Goal: Register for event/course

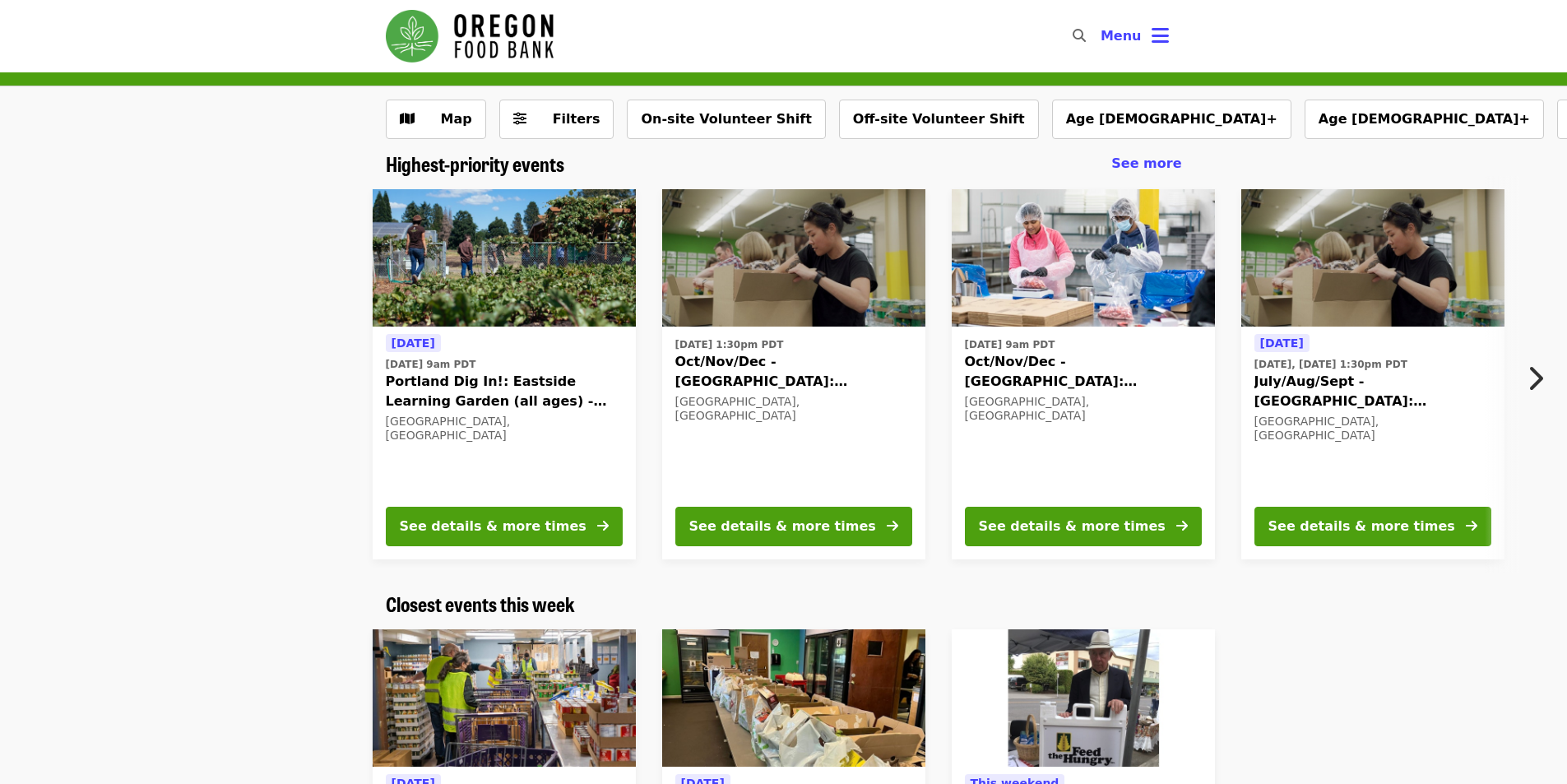
click at [305, 391] on div "[DATE] [DATE] 9am PDT Portland Dig In!: [GEOGRAPHIC_DATA] (all ages) - Aug/Sept…" at bounding box center [777, 374] width 1463 height 396
click at [288, 468] on div "[DATE] [DATE] 9am PDT Portland Dig In!: [GEOGRAPHIC_DATA] (all ages) - Aug/Sept…" at bounding box center [777, 374] width 1463 height 396
click at [860, 113] on button "Off-site Volunteer Shift" at bounding box center [939, 119] width 200 height 40
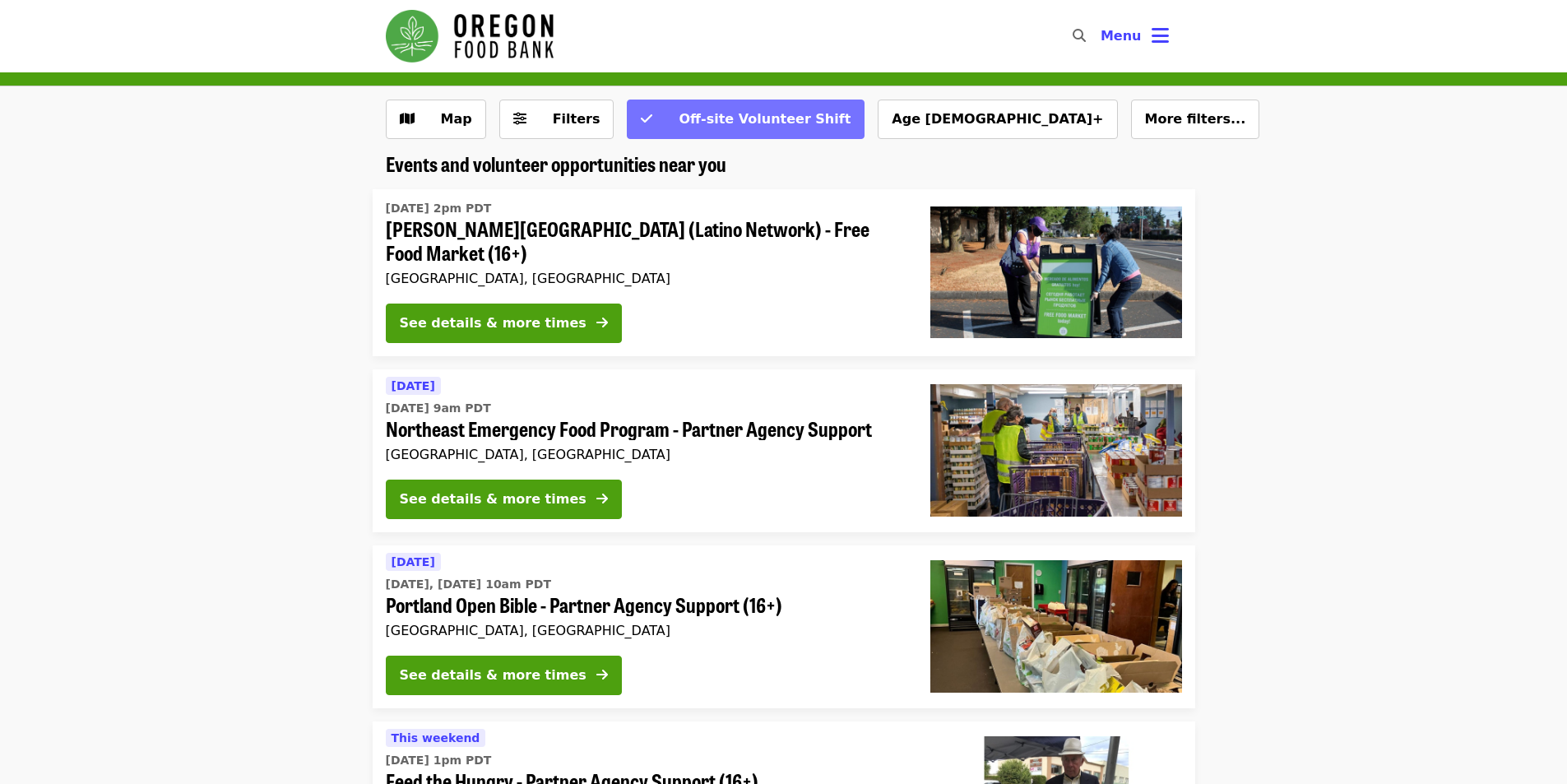
click at [695, 112] on span "Off-site Volunteer Shift" at bounding box center [764, 119] width 172 height 16
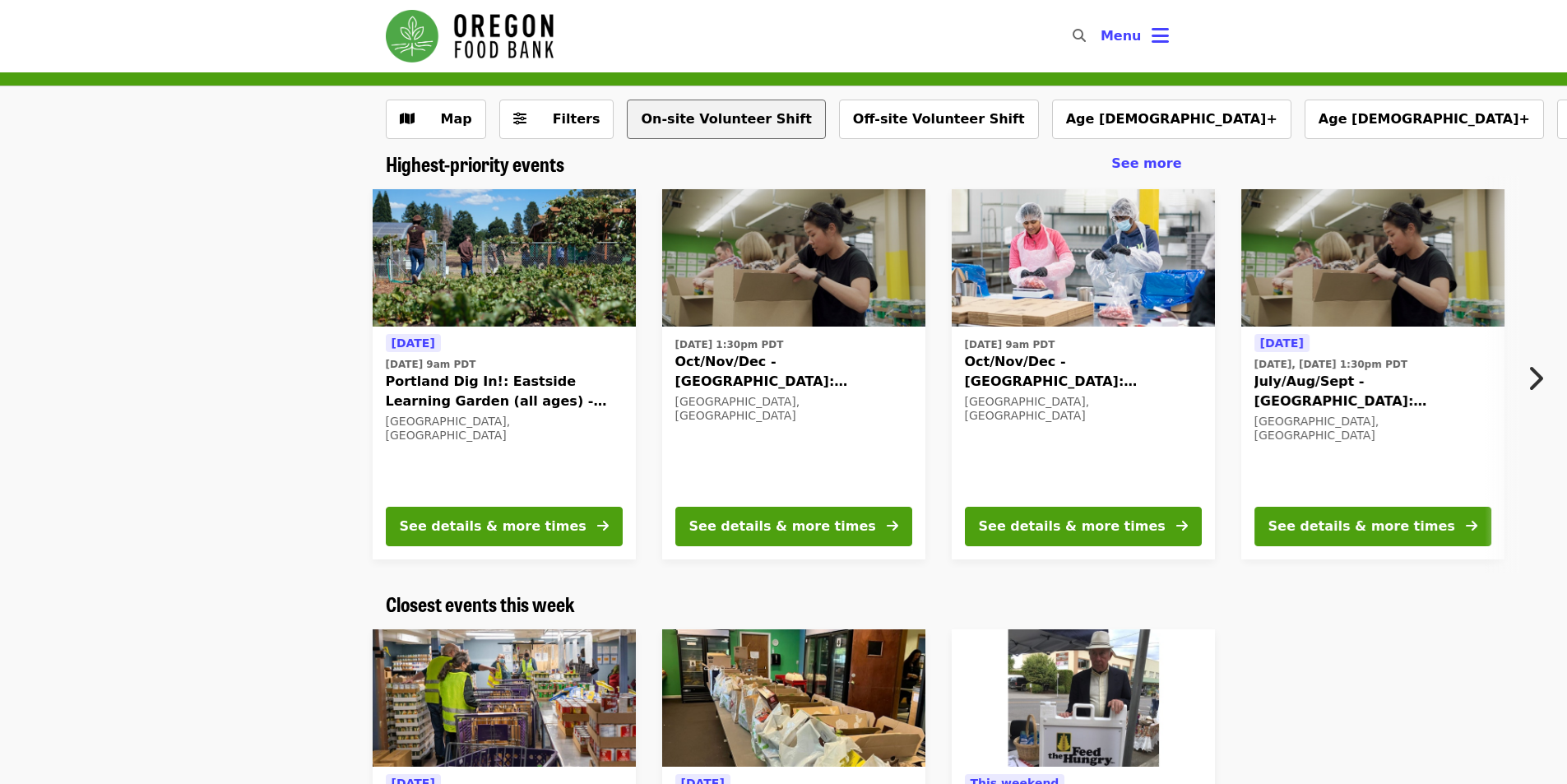
click at [666, 115] on button "On-site Volunteer Shift" at bounding box center [726, 119] width 198 height 40
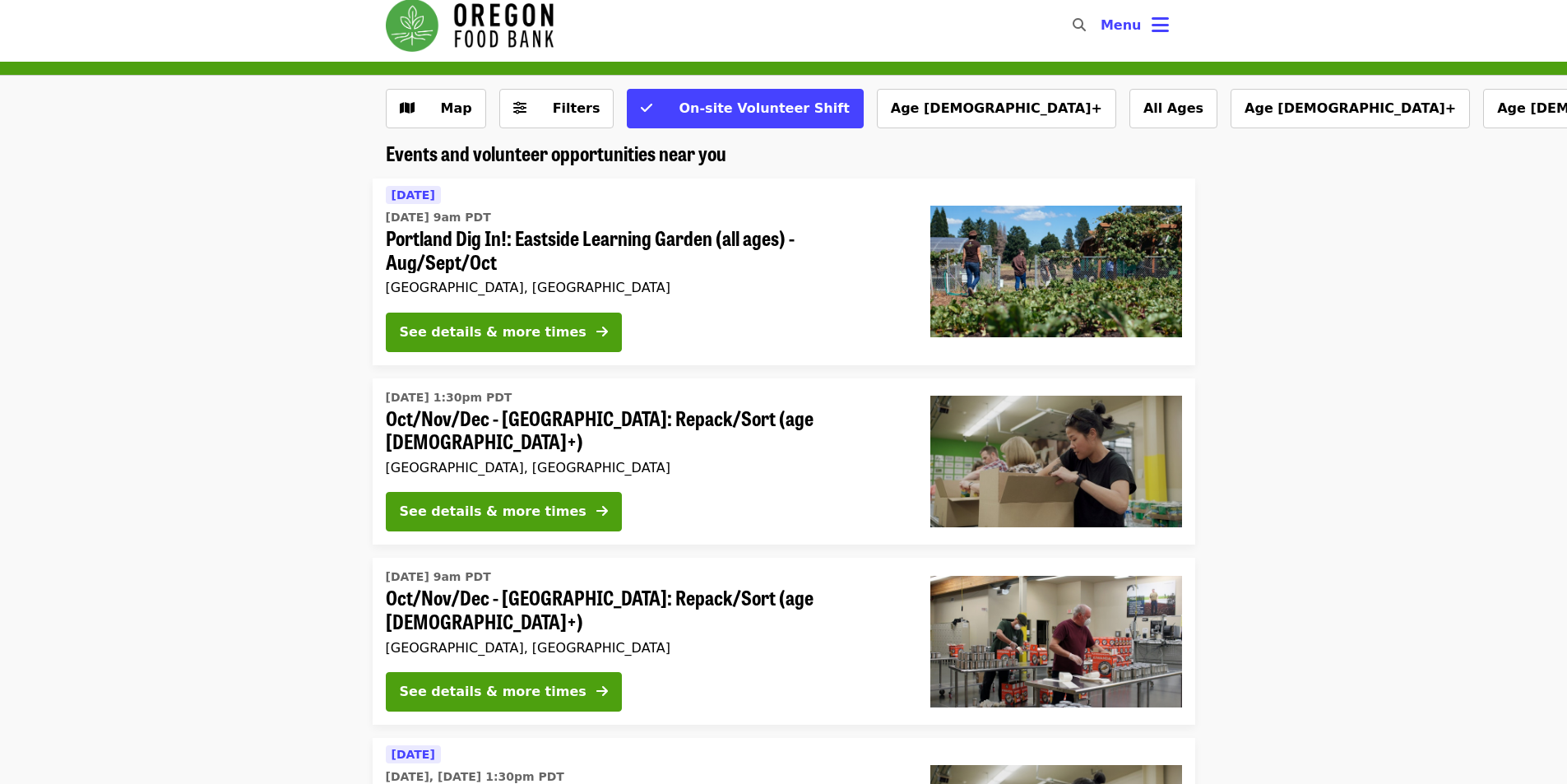
scroll to position [83, 0]
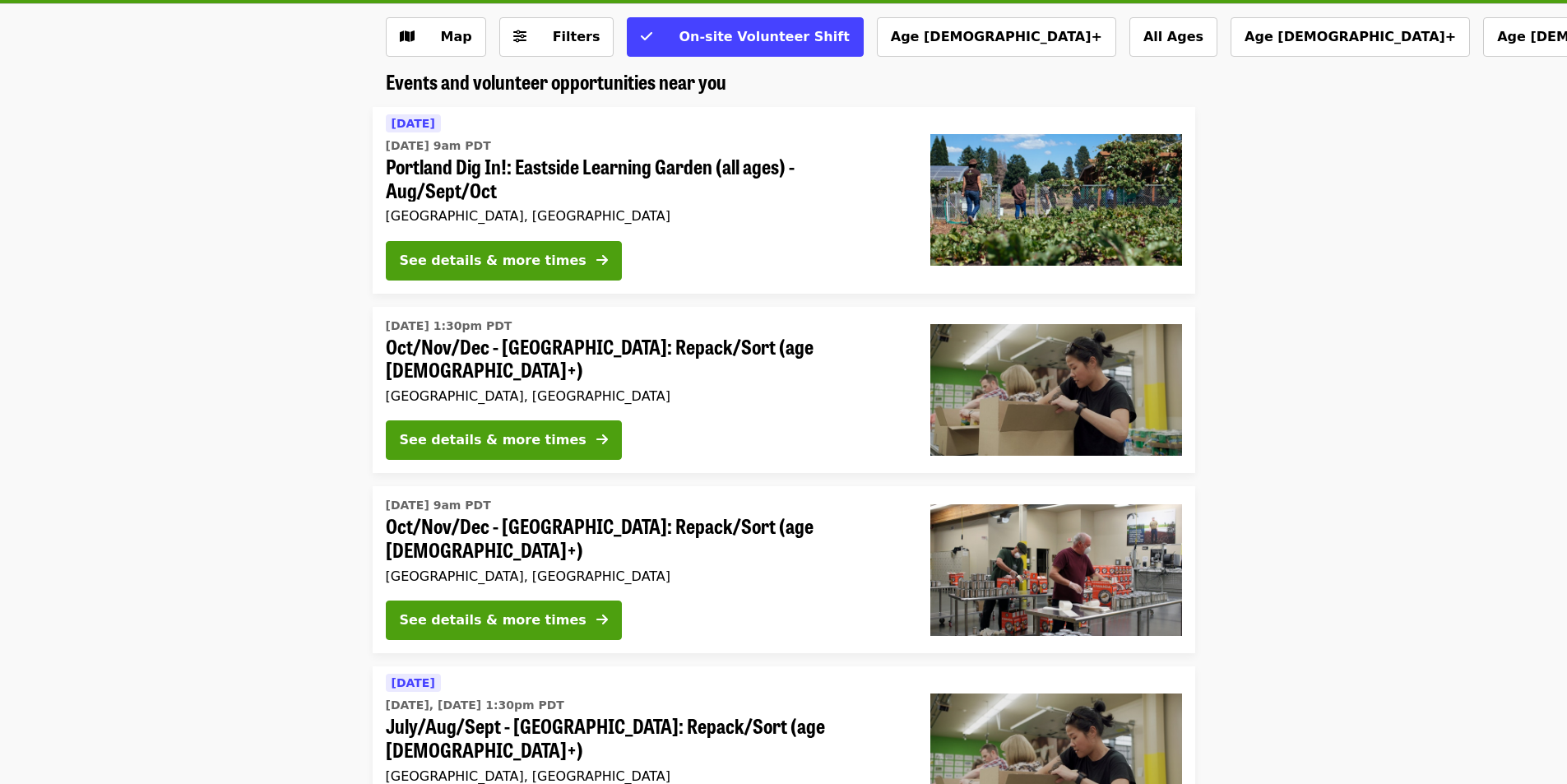
click at [276, 334] on li "Wed, Oct 1 @ 1:30pm PDT Oct/Nov/Dec - Portland: Repack/Sort (age 8+) Portland, …" at bounding box center [784, 391] width 1567 height 167
click at [257, 460] on li "Wed, Oct 1 @ 1:30pm PDT Oct/Nov/Dec - Portland: Repack/Sort (age 8+) Portland, …" at bounding box center [784, 391] width 1567 height 167
click at [432, 37] on span "Map" at bounding box center [448, 37] width 48 height 19
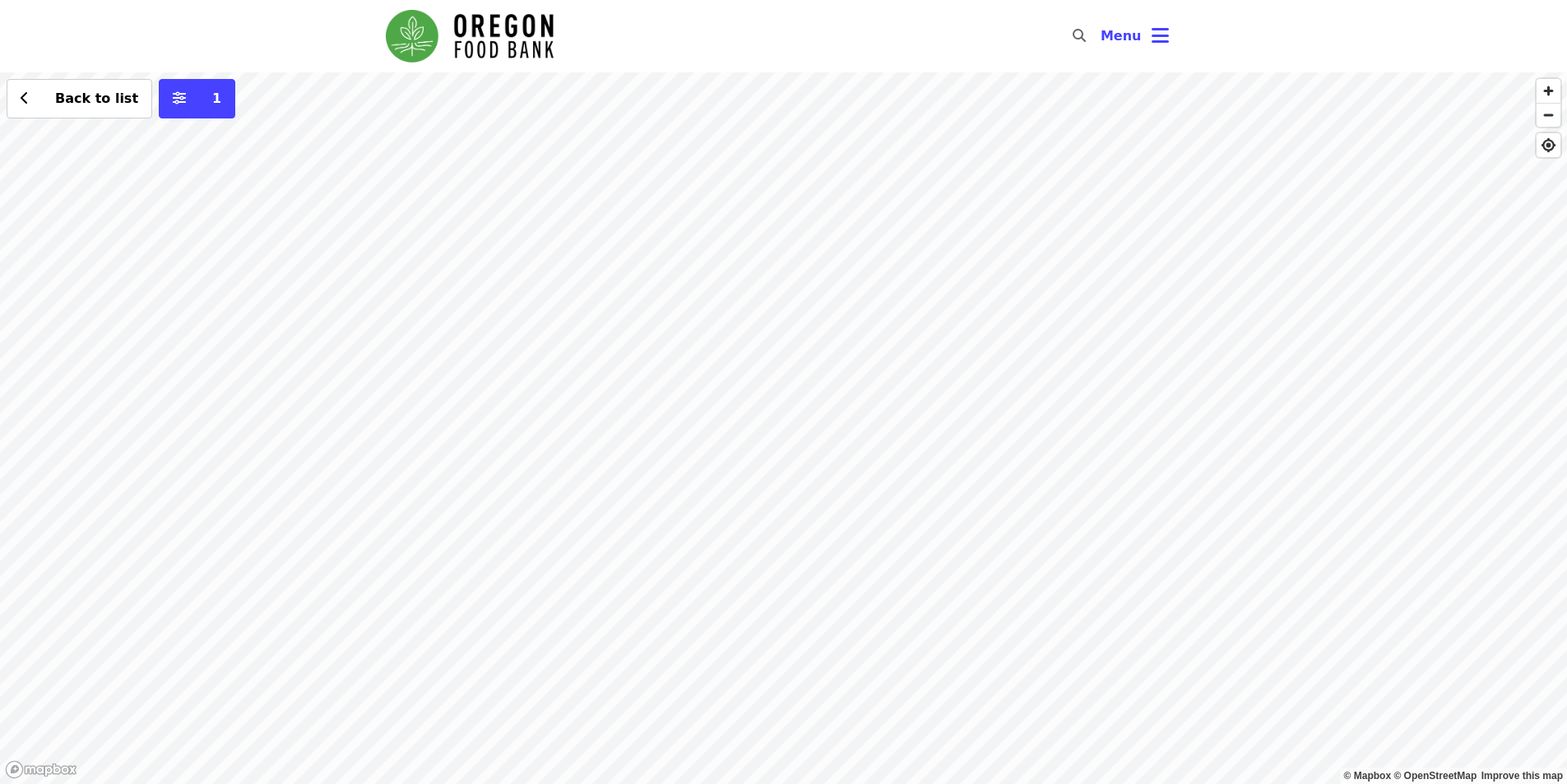
drag, startPoint x: 833, startPoint y: 388, endPoint x: 493, endPoint y: 461, distance: 347.7
click at [493, 461] on div "Back to list 1" at bounding box center [784, 427] width 1567 height 711
click at [781, 251] on div "Back to list 1" at bounding box center [784, 427] width 1567 height 711
click at [814, 470] on div "Back to list 1" at bounding box center [784, 427] width 1567 height 711
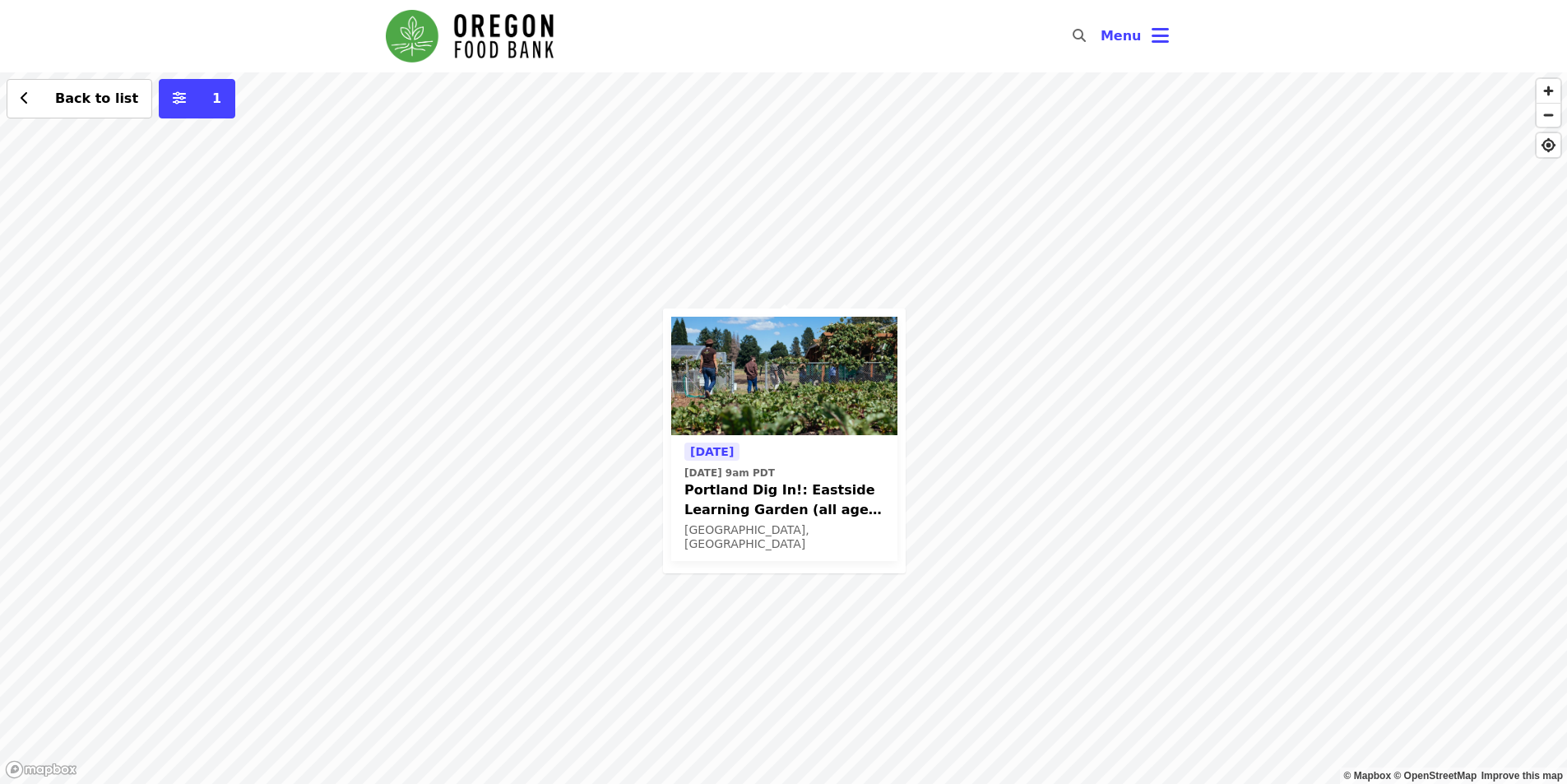
click at [1035, 444] on div "Tomorrow Thu, Aug 21 @ 9am PDT Portland Dig In!: Eastside Learning Garden (all …" at bounding box center [784, 427] width 1567 height 711
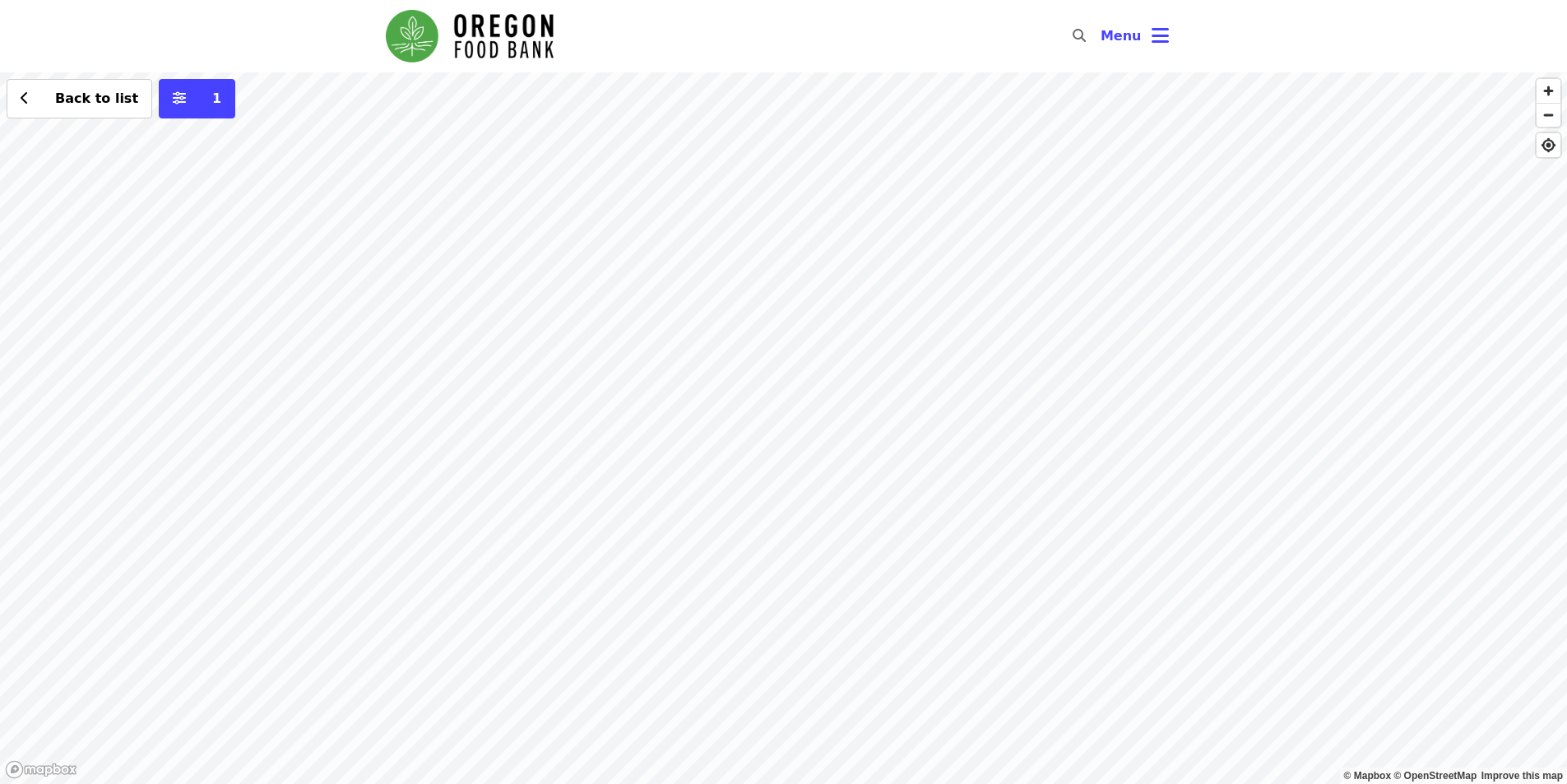
drag, startPoint x: 1167, startPoint y: 539, endPoint x: 773, endPoint y: 280, distance: 471.5
click at [773, 280] on div "Back to list 1" at bounding box center [784, 427] width 1567 height 711
click at [687, 220] on div "Back to list 1" at bounding box center [784, 427] width 1567 height 711
click at [742, 397] on div "Back to list 1" at bounding box center [784, 427] width 1567 height 711
click at [752, 426] on span "See 4 actions at this location" at bounding box center [749, 424] width 216 height 16
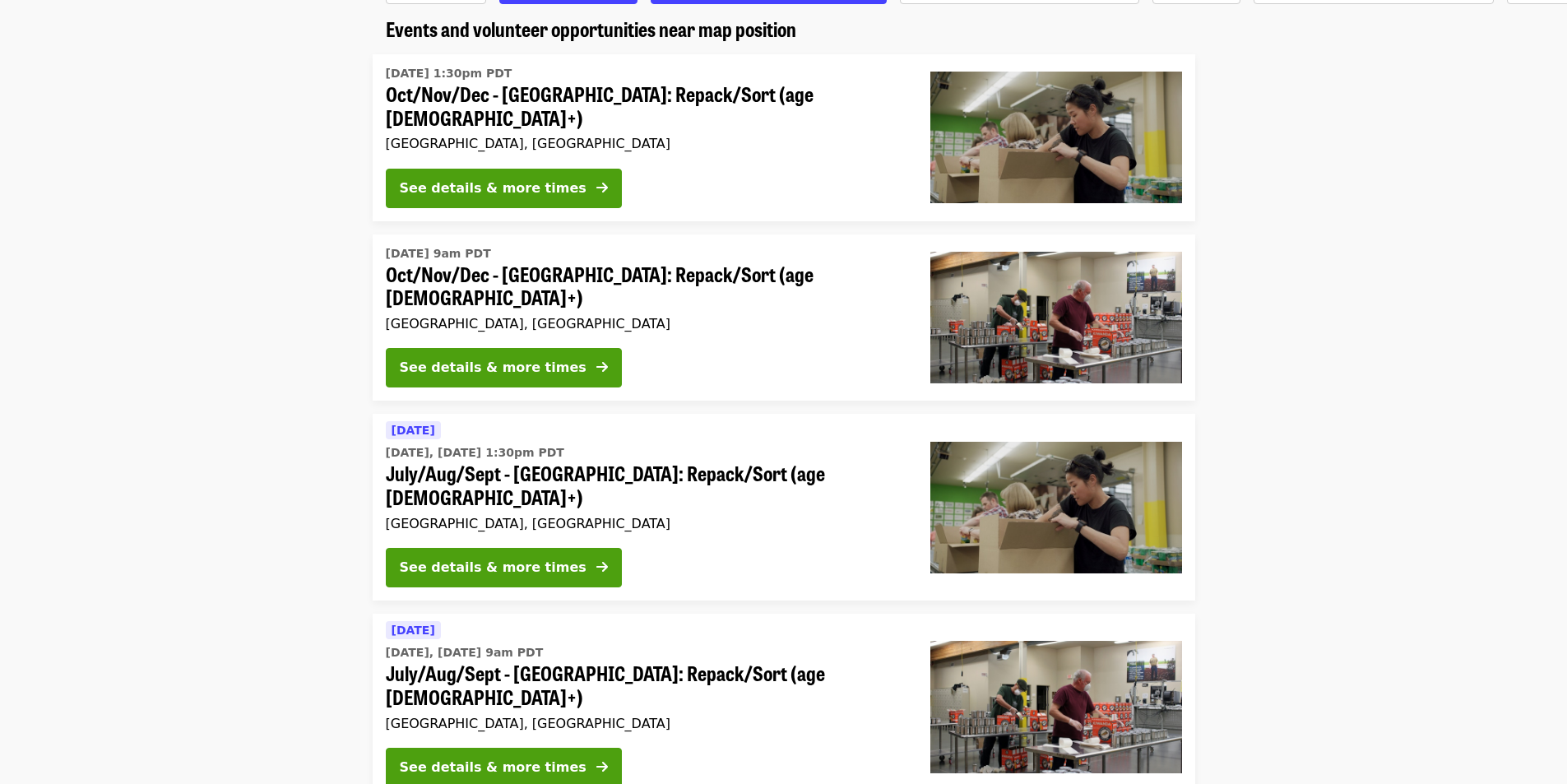
scroll to position [164, 0]
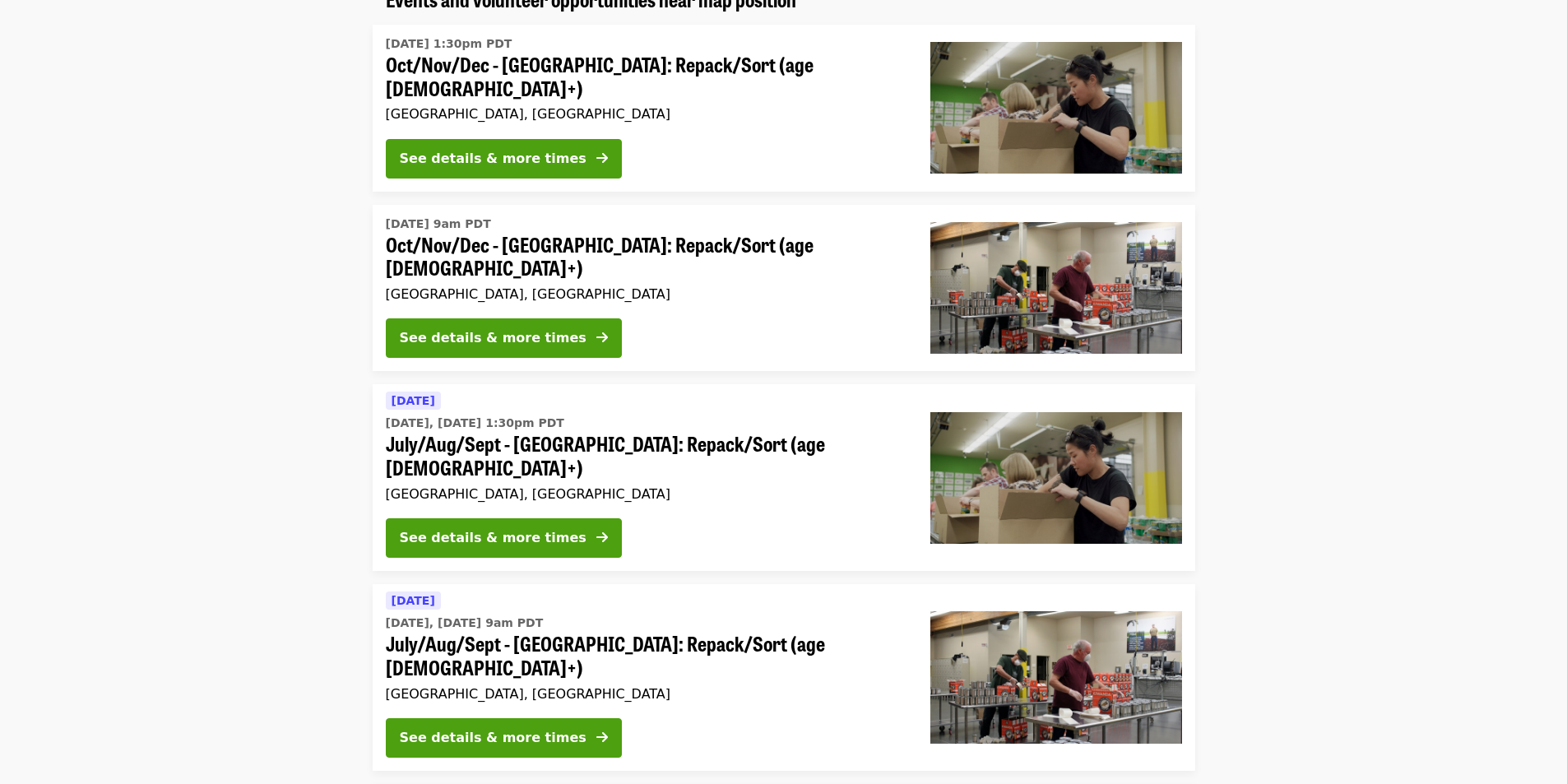
click at [344, 430] on li "[DATE] [DATE], [DATE] 1:30pm PDT July/Aug/Sept - [GEOGRAPHIC_DATA]: Repack/Sort…" at bounding box center [784, 477] width 1567 height 187
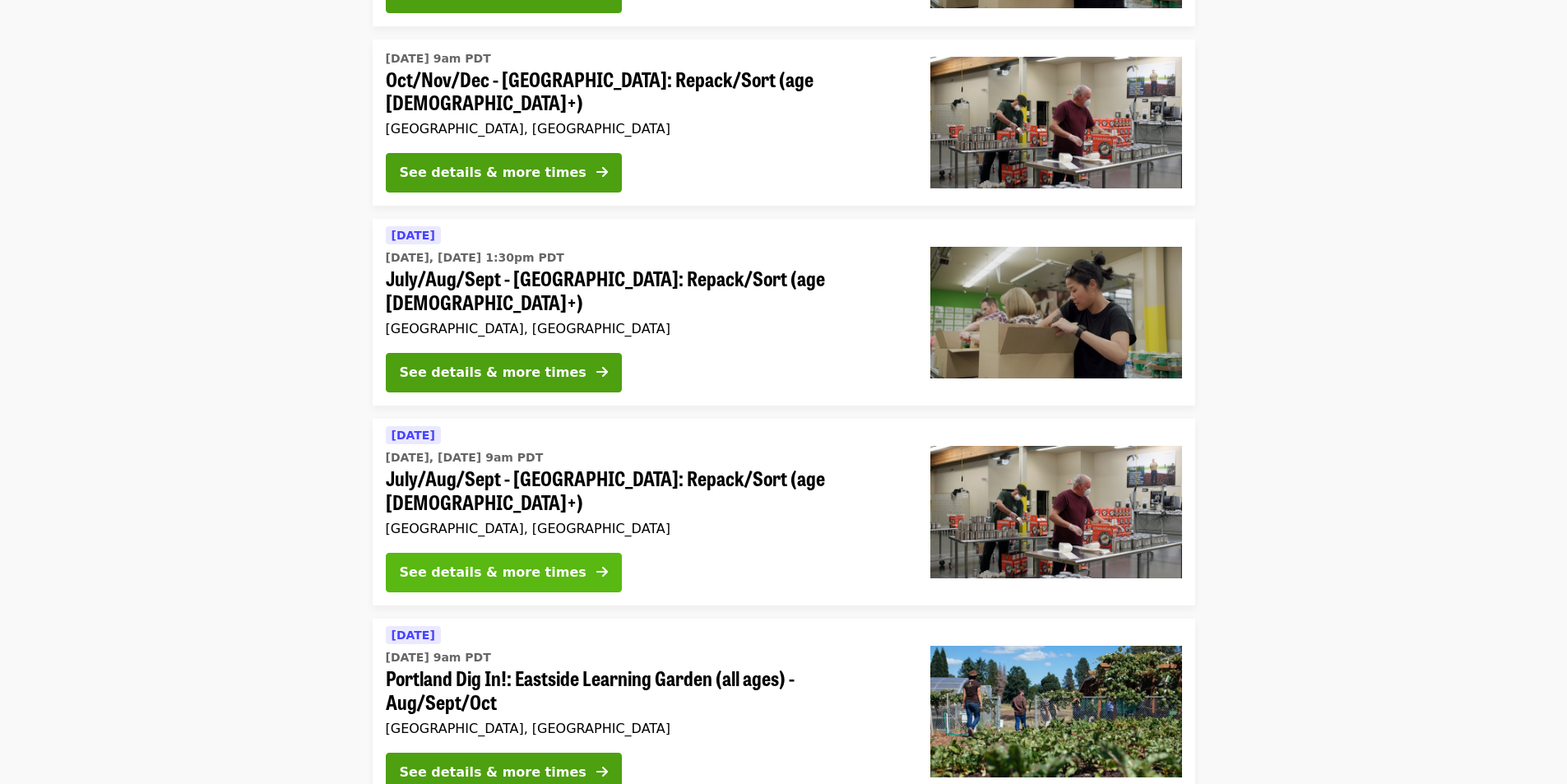
scroll to position [329, 0]
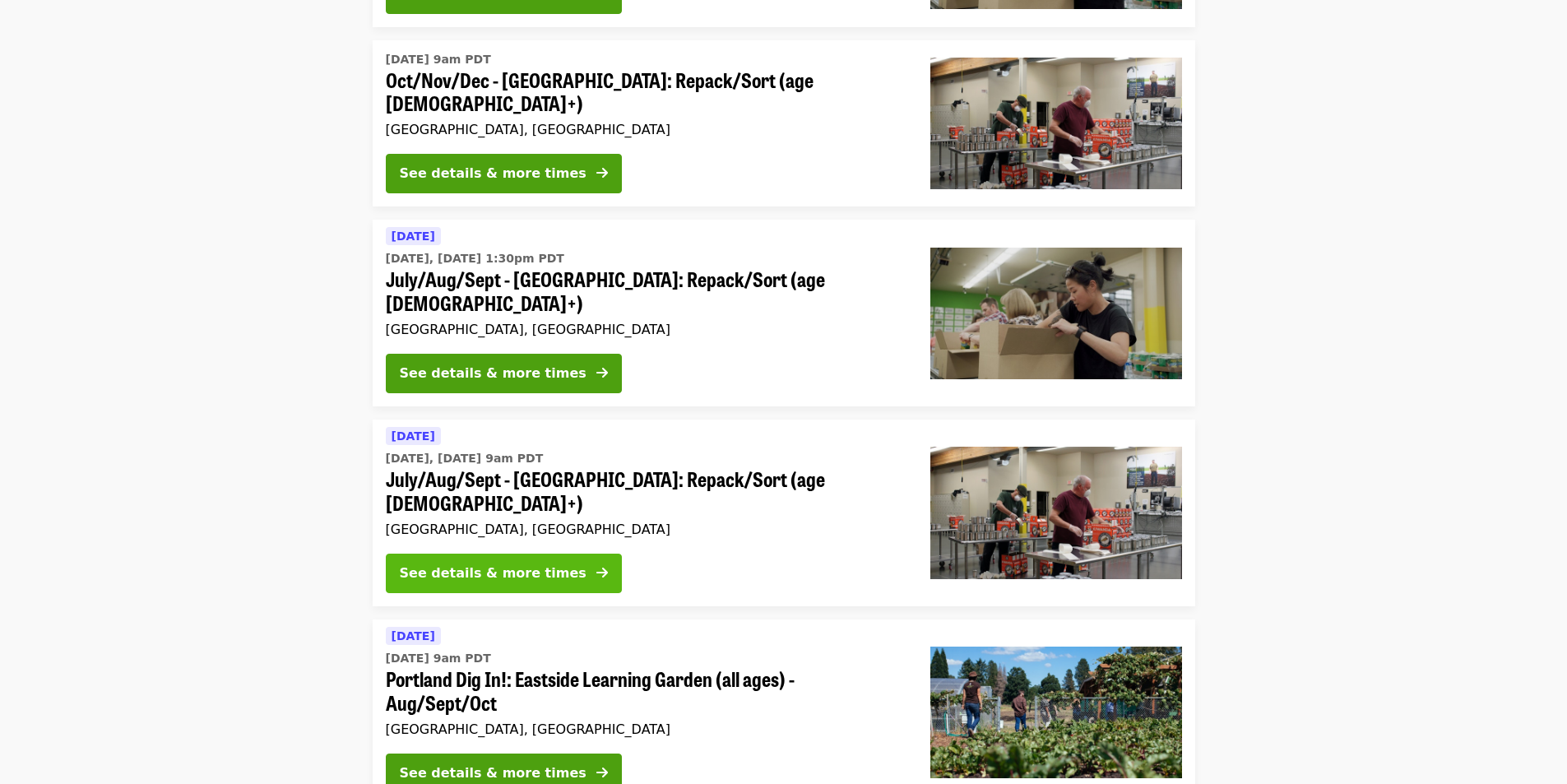
click at [505, 563] on div "See details & more times" at bounding box center [493, 573] width 187 height 19
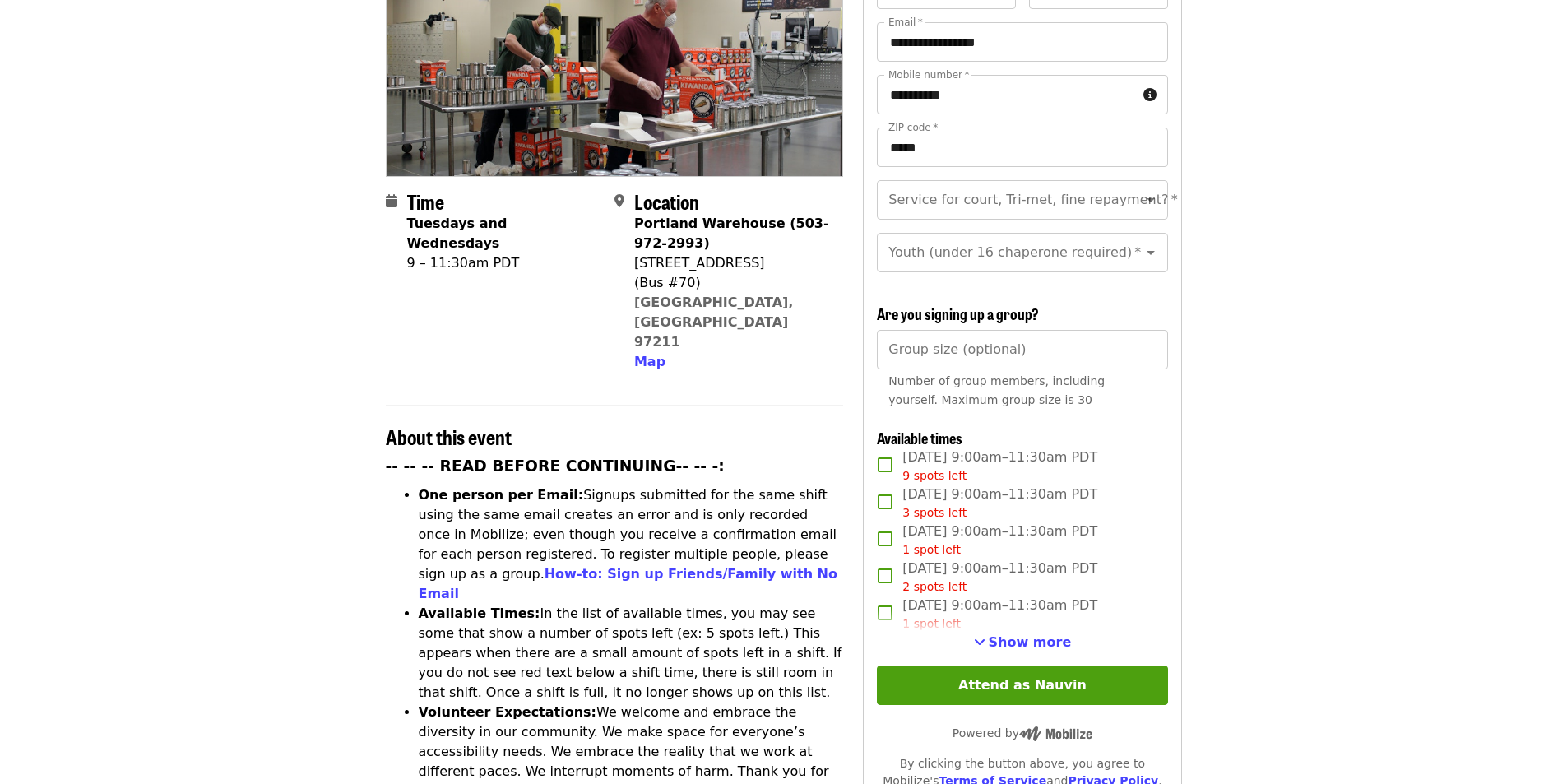
scroll to position [247, 0]
click at [287, 630] on article "July/Aug/Sept - [GEOGRAPHIC_DATA]: Repack/Sort (age [DEMOGRAPHIC_DATA]+) Highes…" at bounding box center [784, 698] width 1567 height 1744
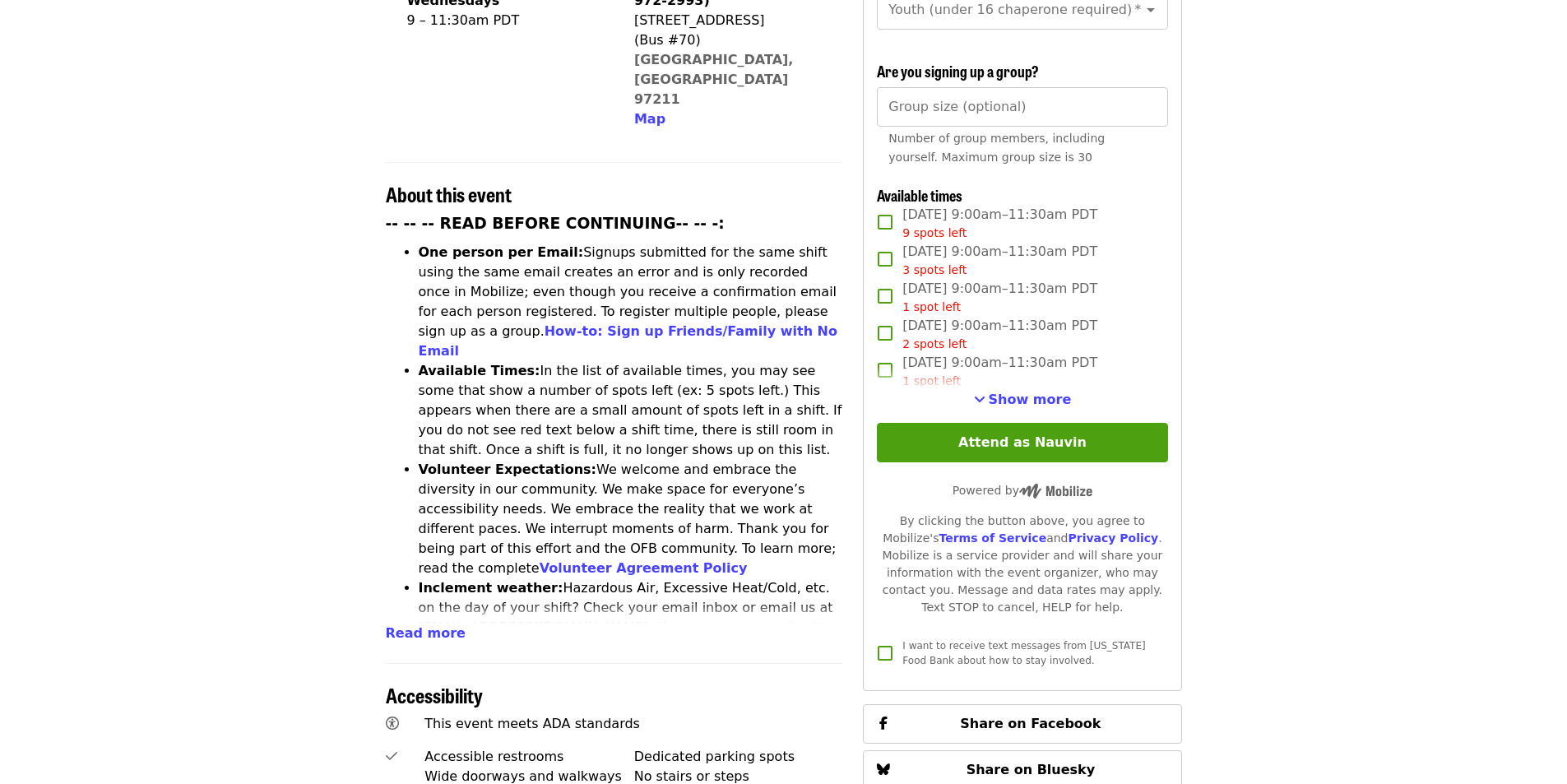
scroll to position [494, 0]
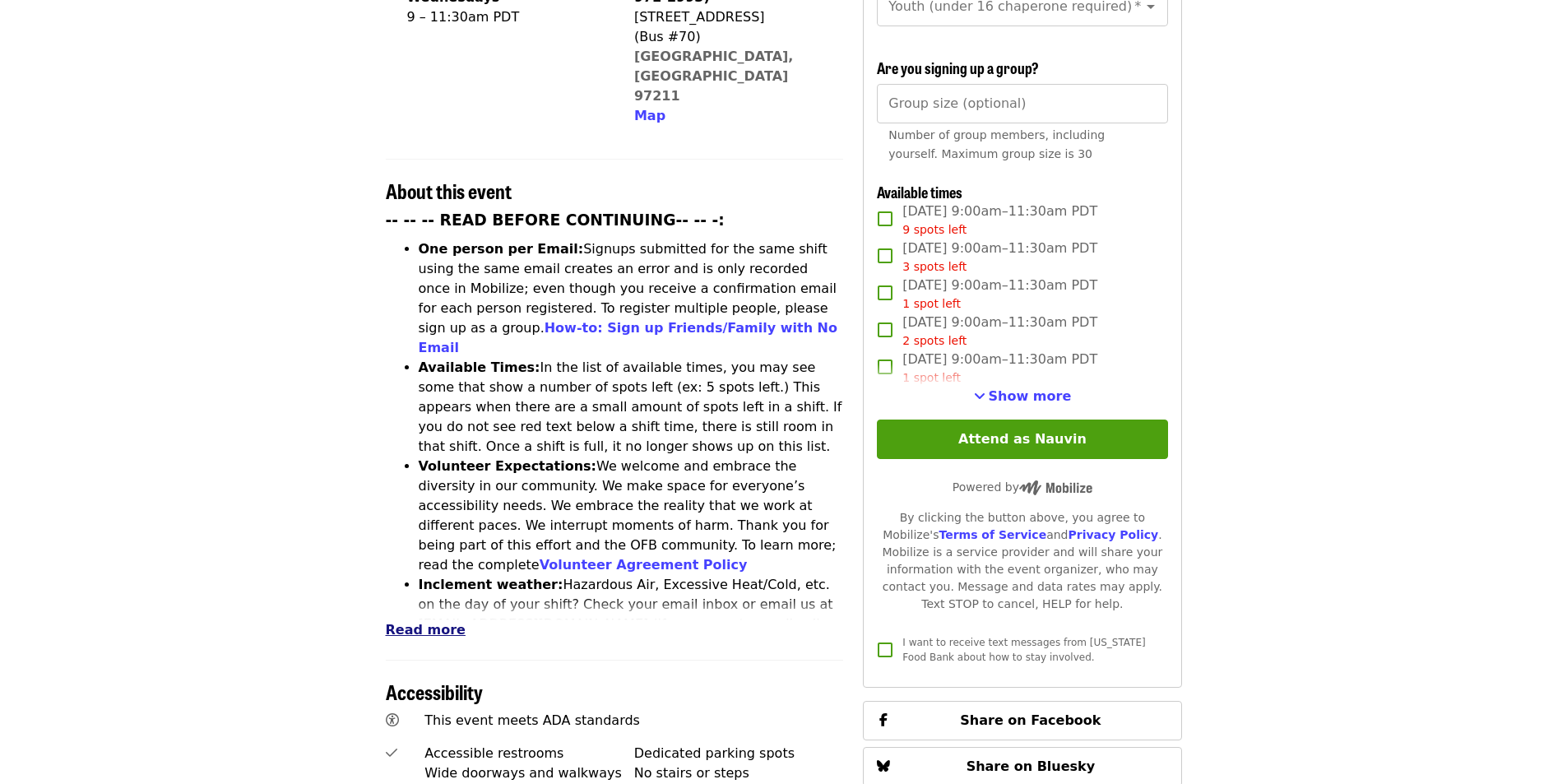
click at [420, 622] on span "Read more" at bounding box center [426, 630] width 80 height 16
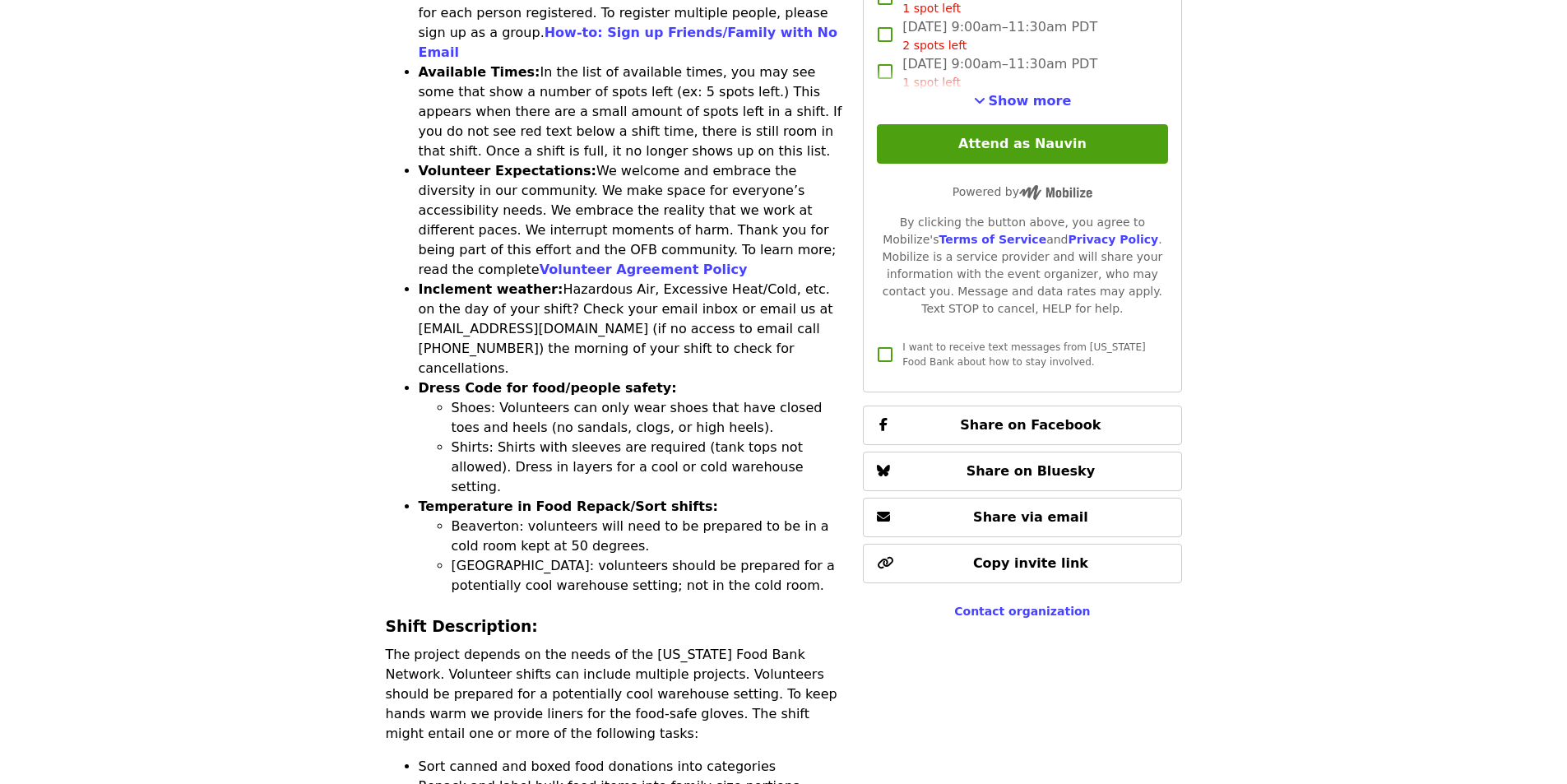
scroll to position [822, 0]
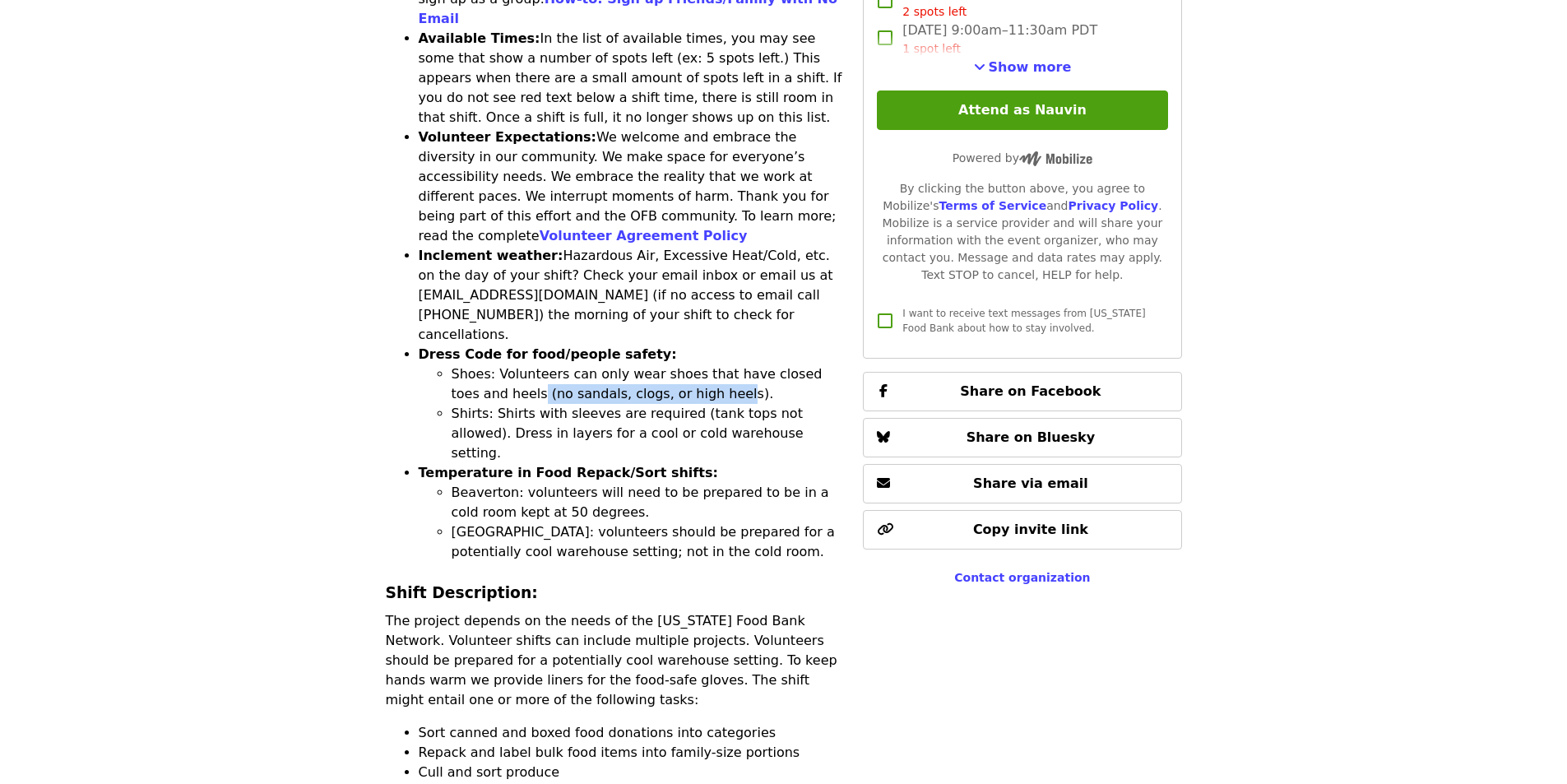
drag, startPoint x: 479, startPoint y: 282, endPoint x: 608, endPoint y: 293, distance: 129.5
click at [665, 364] on li "Shoes: Volunteers can only wear shoes that have closed toes and heels (no sanda…" at bounding box center [648, 384] width 393 height 40
drag, startPoint x: 484, startPoint y: 306, endPoint x: 752, endPoint y: 308, distance: 268.0
click at [752, 404] on li "Shirts: Shirts with sleeves are required (tank tops not allowed). Dress in laye…" at bounding box center [648, 433] width 393 height 59
drag, startPoint x: 469, startPoint y: 328, endPoint x: 602, endPoint y: 326, distance: 133.0
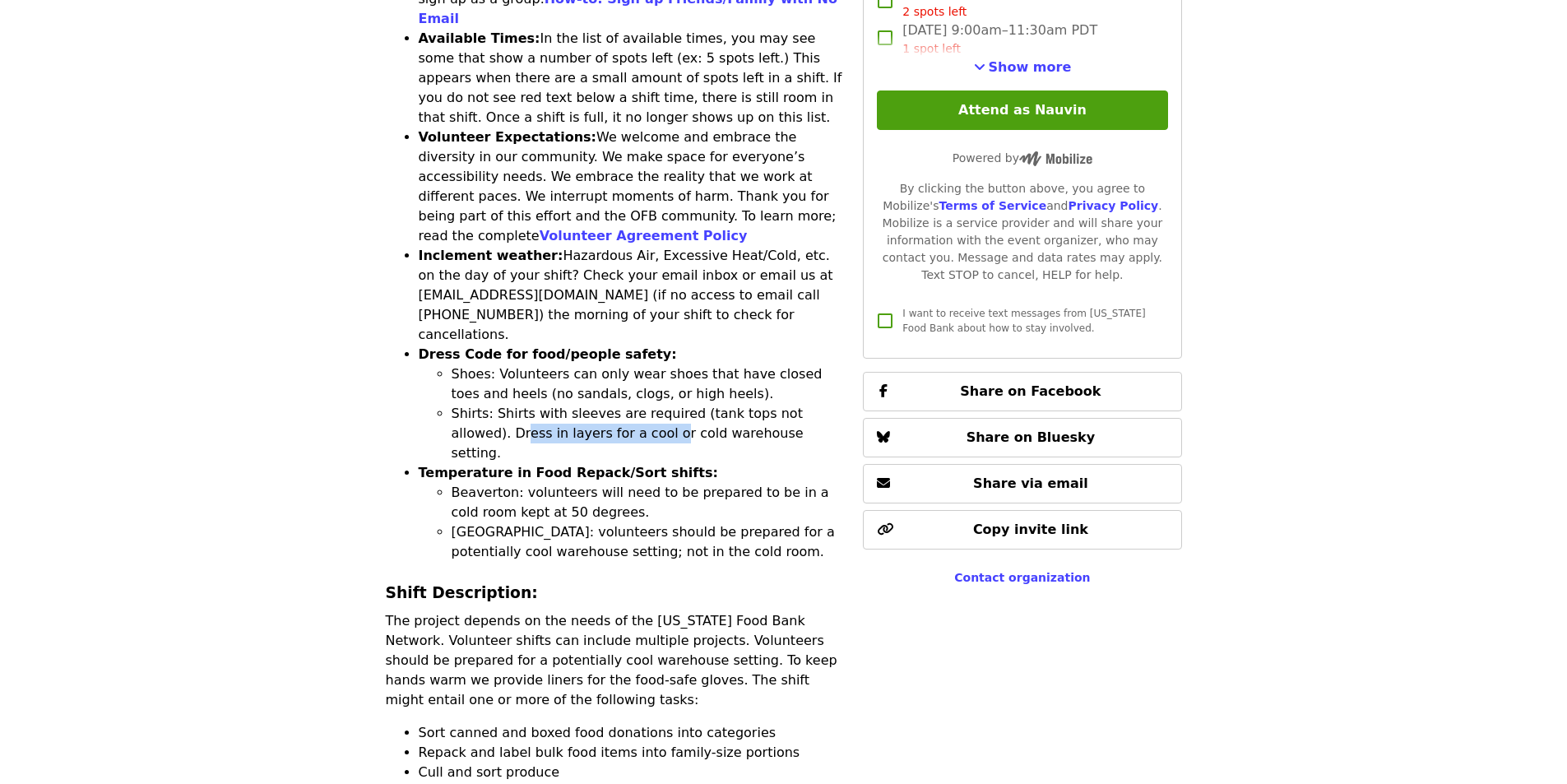
click at [602, 404] on li "Shirts: Shirts with sleeves are required (tank tops not allowed). Dress in laye…" at bounding box center [648, 433] width 393 height 59
click at [619, 404] on li "Shirts: Shirts with sleeves are required (tank tops not allowed). Dress in laye…" at bounding box center [648, 433] width 393 height 59
drag, startPoint x: 421, startPoint y: 340, endPoint x: 650, endPoint y: 350, distance: 229.2
click at [650, 464] on strong "Temperature in Food Repack/Sort shifts:" at bounding box center [569, 472] width 299 height 16
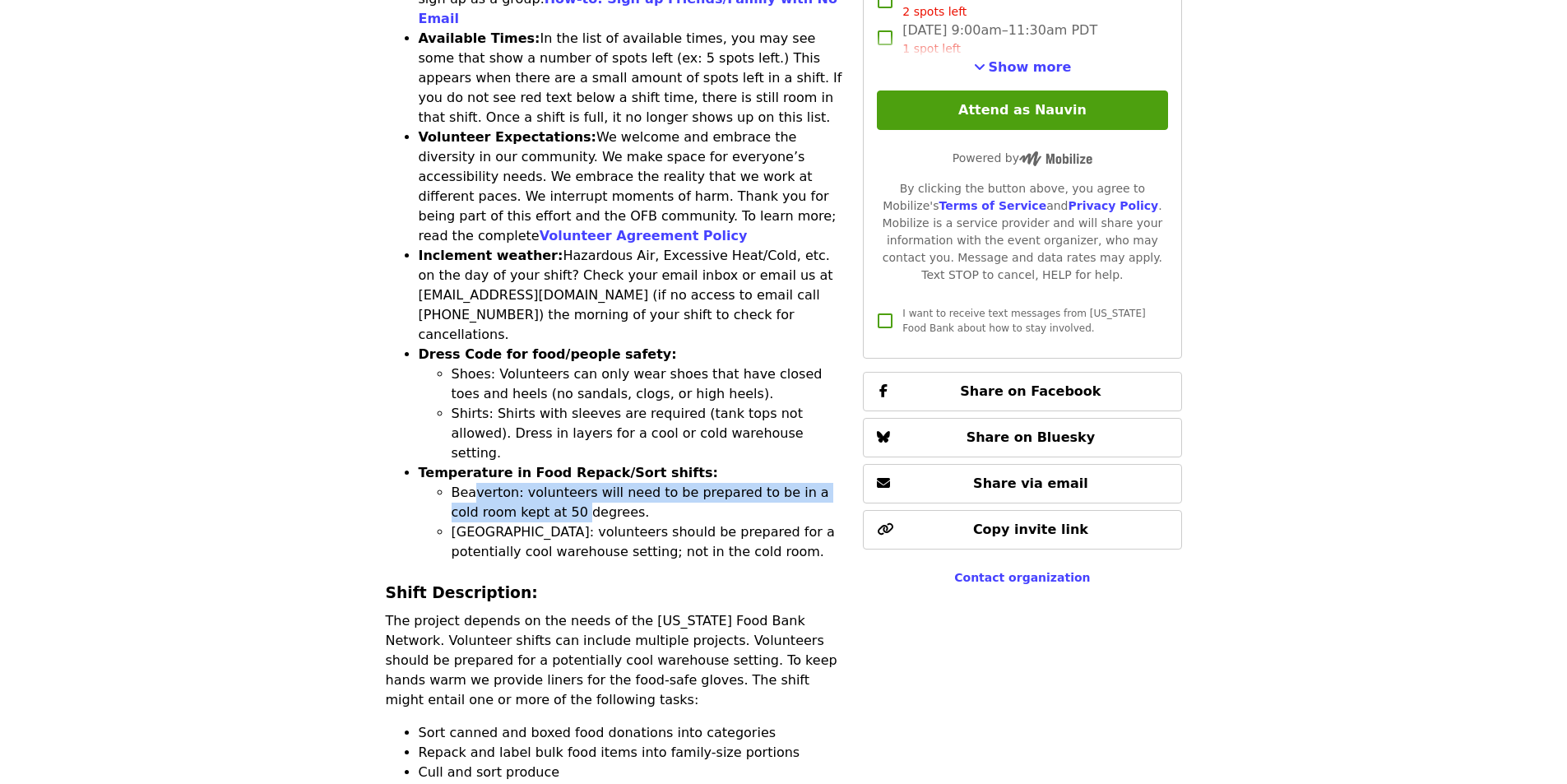
drag, startPoint x: 505, startPoint y: 367, endPoint x: 551, endPoint y: 390, distance: 51.4
click at [551, 483] on li "Beaverton: volunteers will need to be prepared to be in a cold room kept at 50 …" at bounding box center [648, 502] width 393 height 40
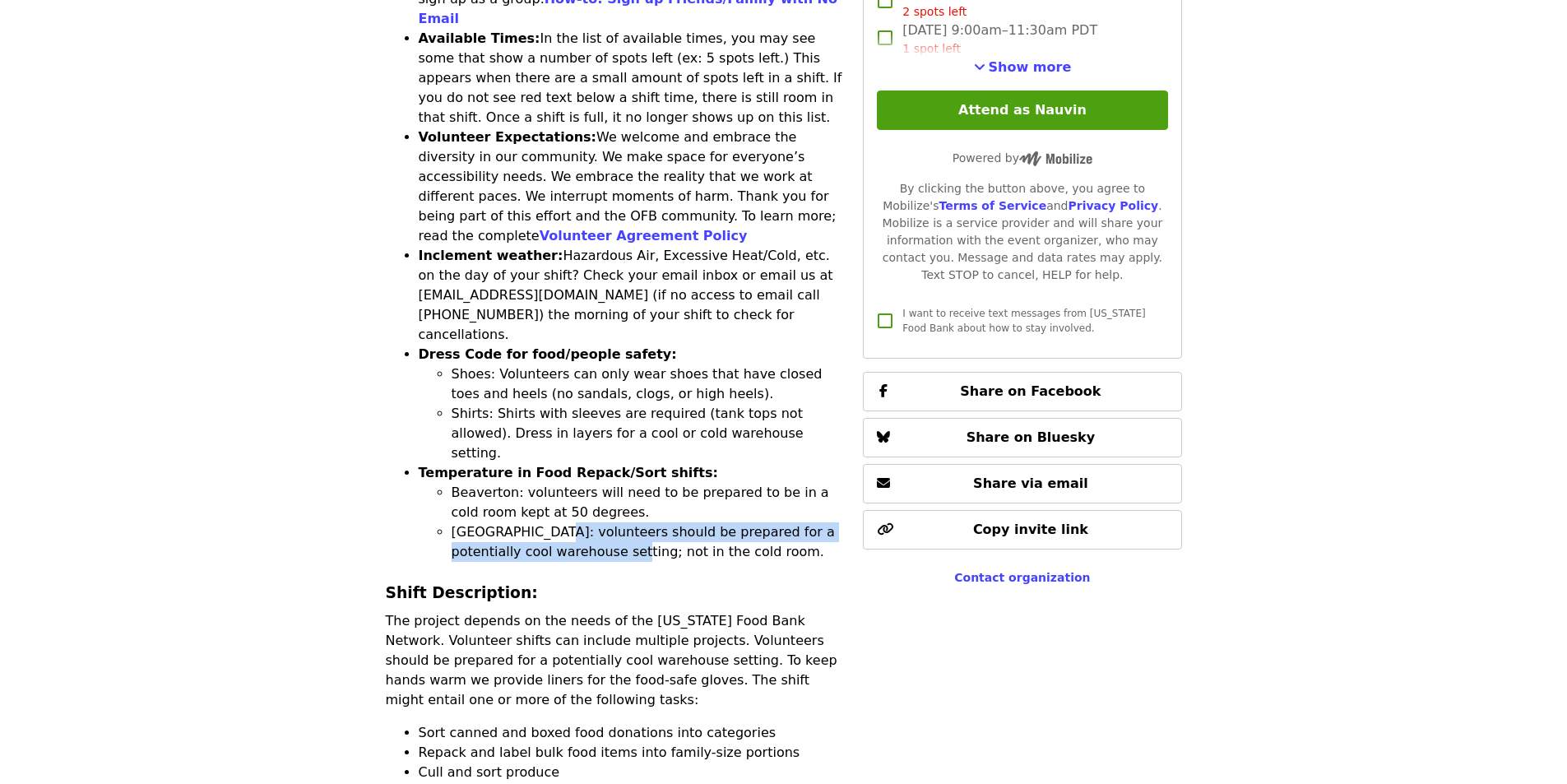
drag, startPoint x: 541, startPoint y: 407, endPoint x: 621, endPoint y: 424, distance: 81.8
click at [603, 522] on li "[GEOGRAPHIC_DATA]: volunteers should be prepared for a potentially cool warehou…" at bounding box center [648, 541] width 393 height 40
click at [621, 522] on li "[GEOGRAPHIC_DATA]: volunteers should be prepared for a potentially cool warehou…" at bounding box center [648, 541] width 393 height 40
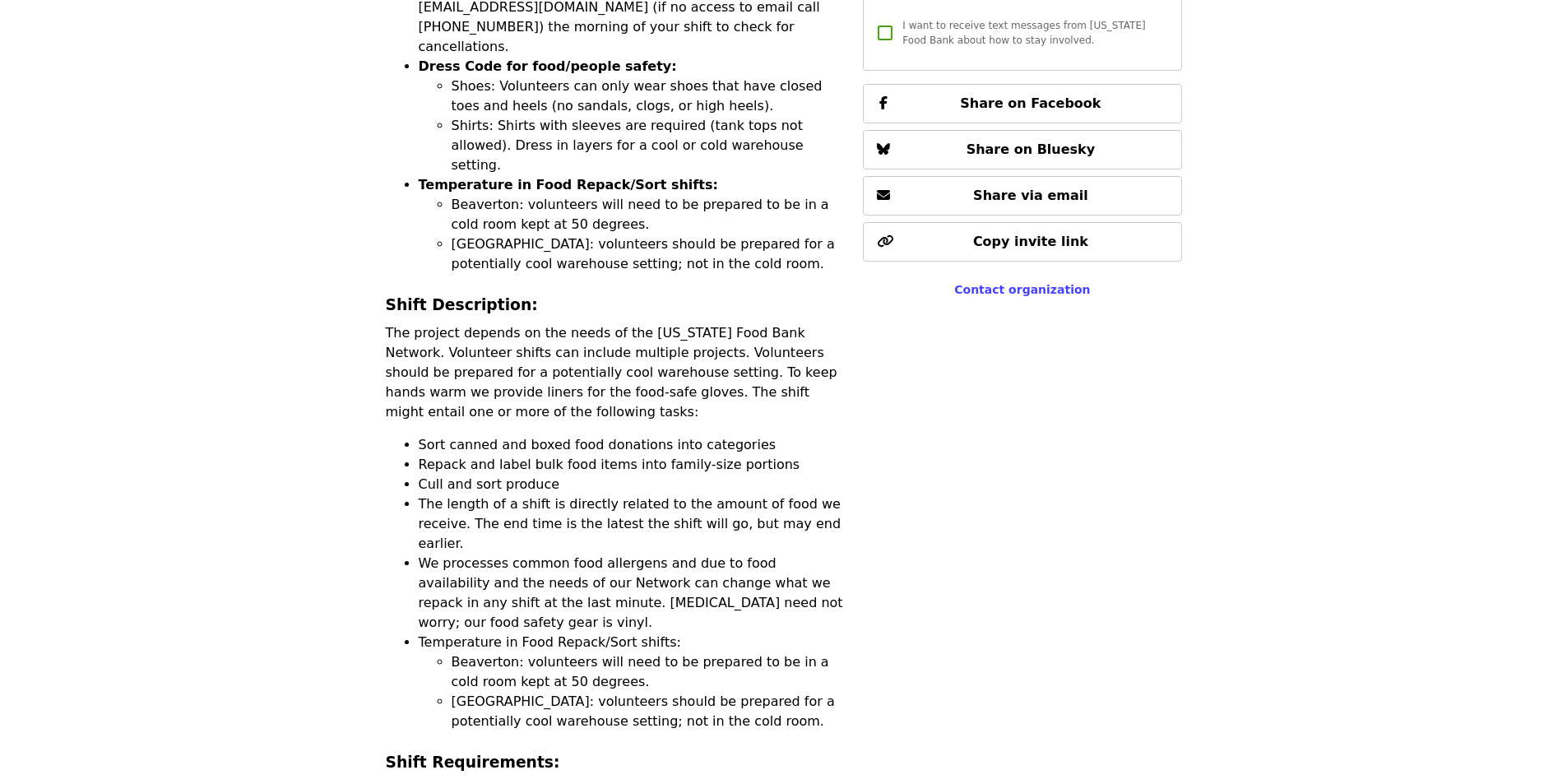
scroll to position [1151, 0]
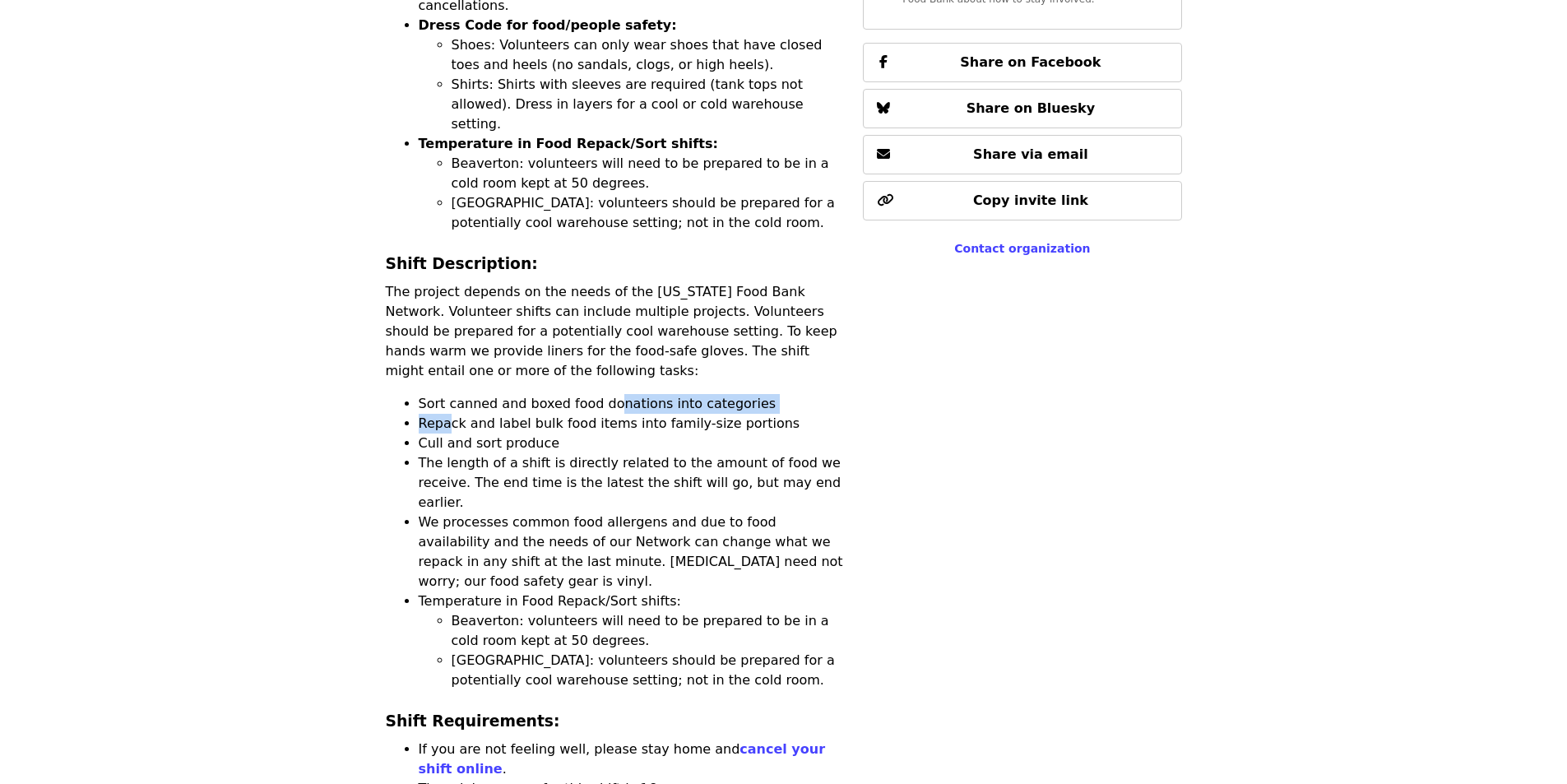
drag, startPoint x: 449, startPoint y: 287, endPoint x: 600, endPoint y: 282, distance: 151.1
click at [600, 393] on ul "Sort canned and boxed food donations into categories Repack and label bulk food…" at bounding box center [614, 541] width 458 height 296
click at [501, 414] on li "Repack and label bulk food items into family-size portions" at bounding box center [632, 424] width 426 height 19
drag, startPoint x: 556, startPoint y: 298, endPoint x: 699, endPoint y: 297, distance: 143.0
click at [702, 414] on li "Repack and label bulk food items into family-size portions" at bounding box center [632, 424] width 426 height 19
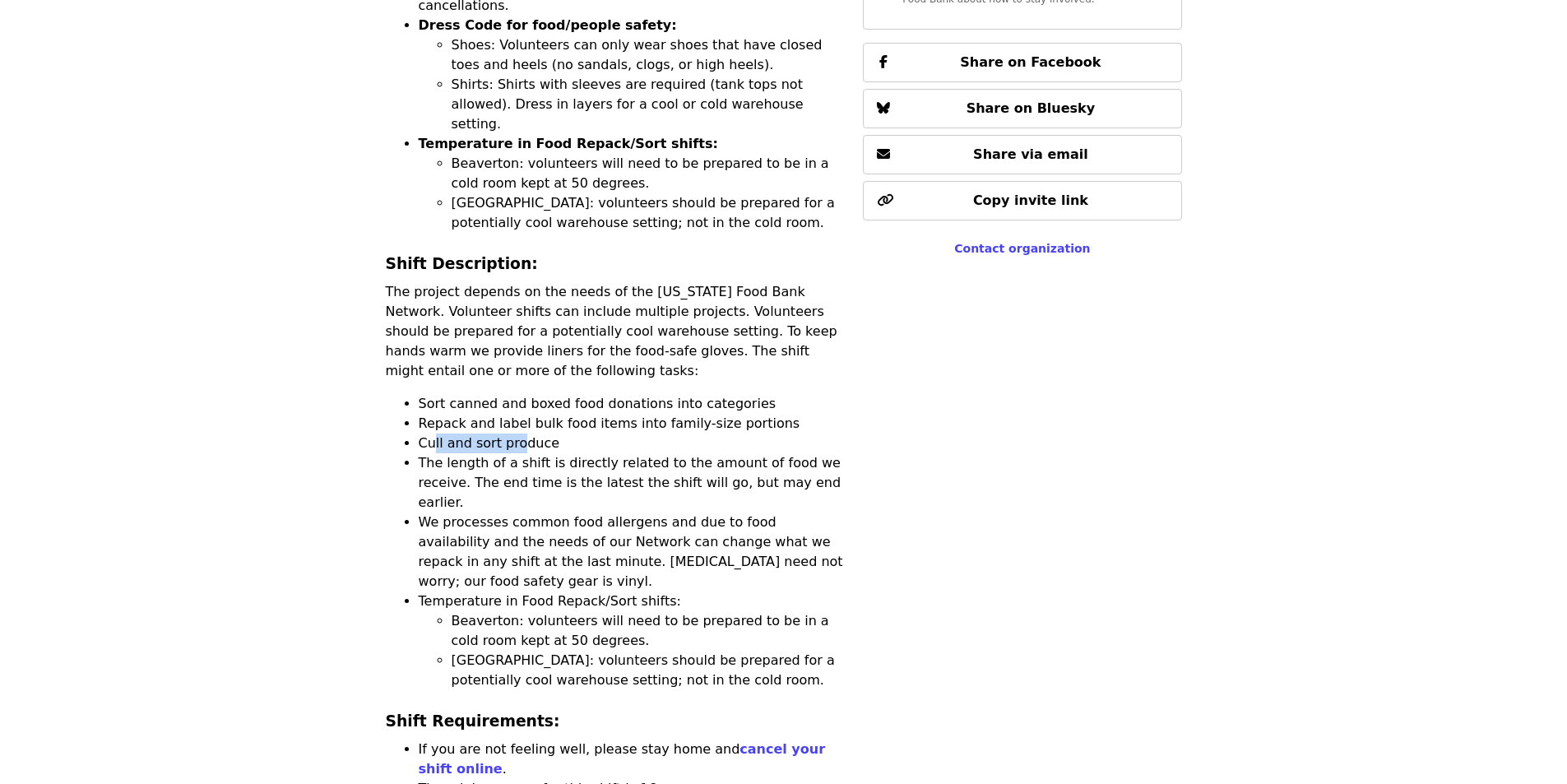
drag, startPoint x: 469, startPoint y: 320, endPoint x: 514, endPoint y: 319, distance: 45.0
click at [514, 433] on li "Cull and sort produce" at bounding box center [632, 443] width 426 height 19
drag, startPoint x: 432, startPoint y: 337, endPoint x: 804, endPoint y: 334, distance: 372.0
click at [804, 453] on li "The length of a shift is directly related to the amount of food we receive. The…" at bounding box center [632, 482] width 426 height 59
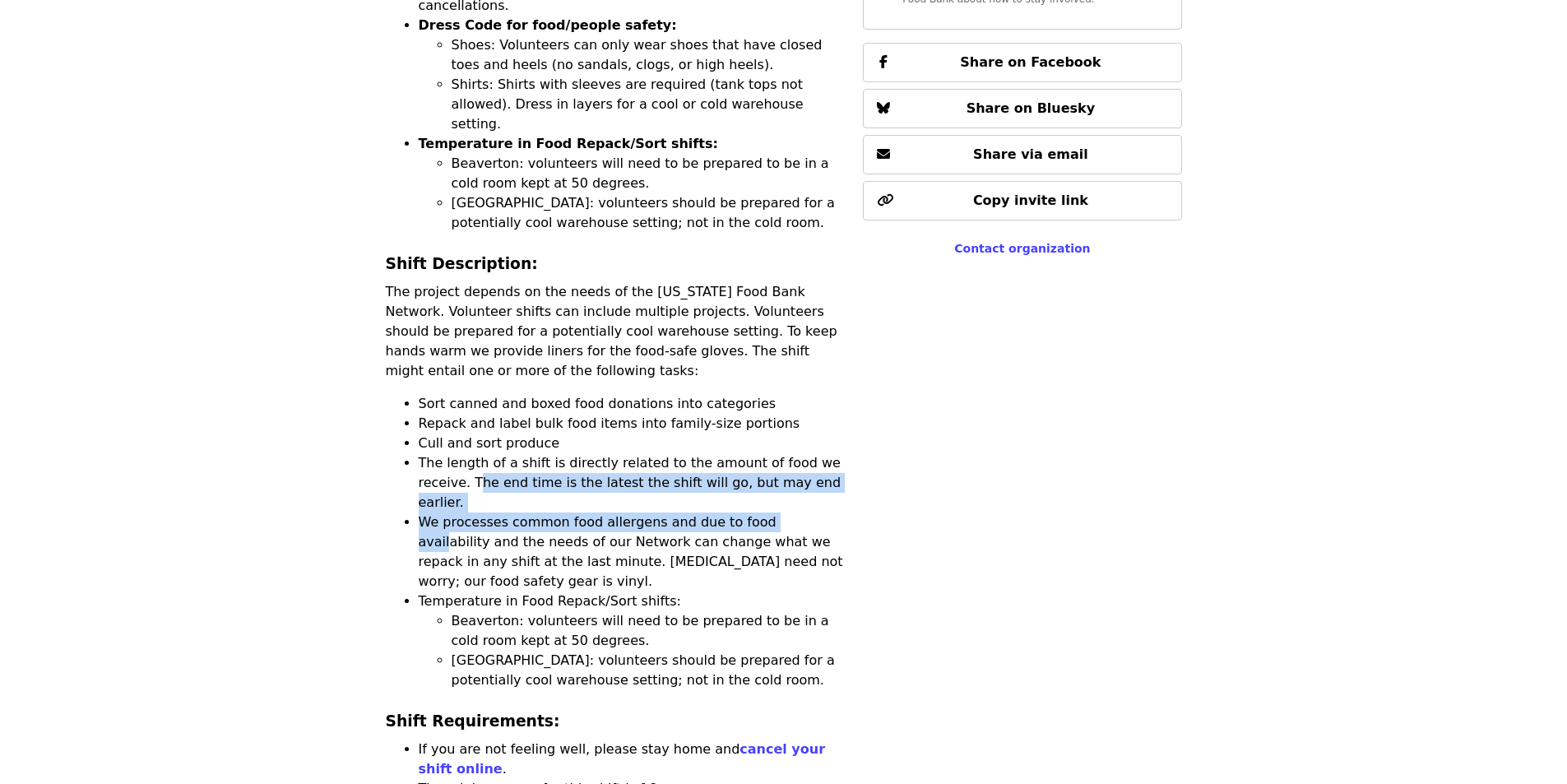
drag, startPoint x: 422, startPoint y: 356, endPoint x: 768, endPoint y: 364, distance: 346.1
click at [768, 393] on ul "Sort canned and boxed food donations into categories Repack and label bulk food…" at bounding box center [614, 541] width 458 height 296
click at [476, 512] on li "We processes common food allergens and due to food availability and the needs o…" at bounding box center [632, 551] width 426 height 79
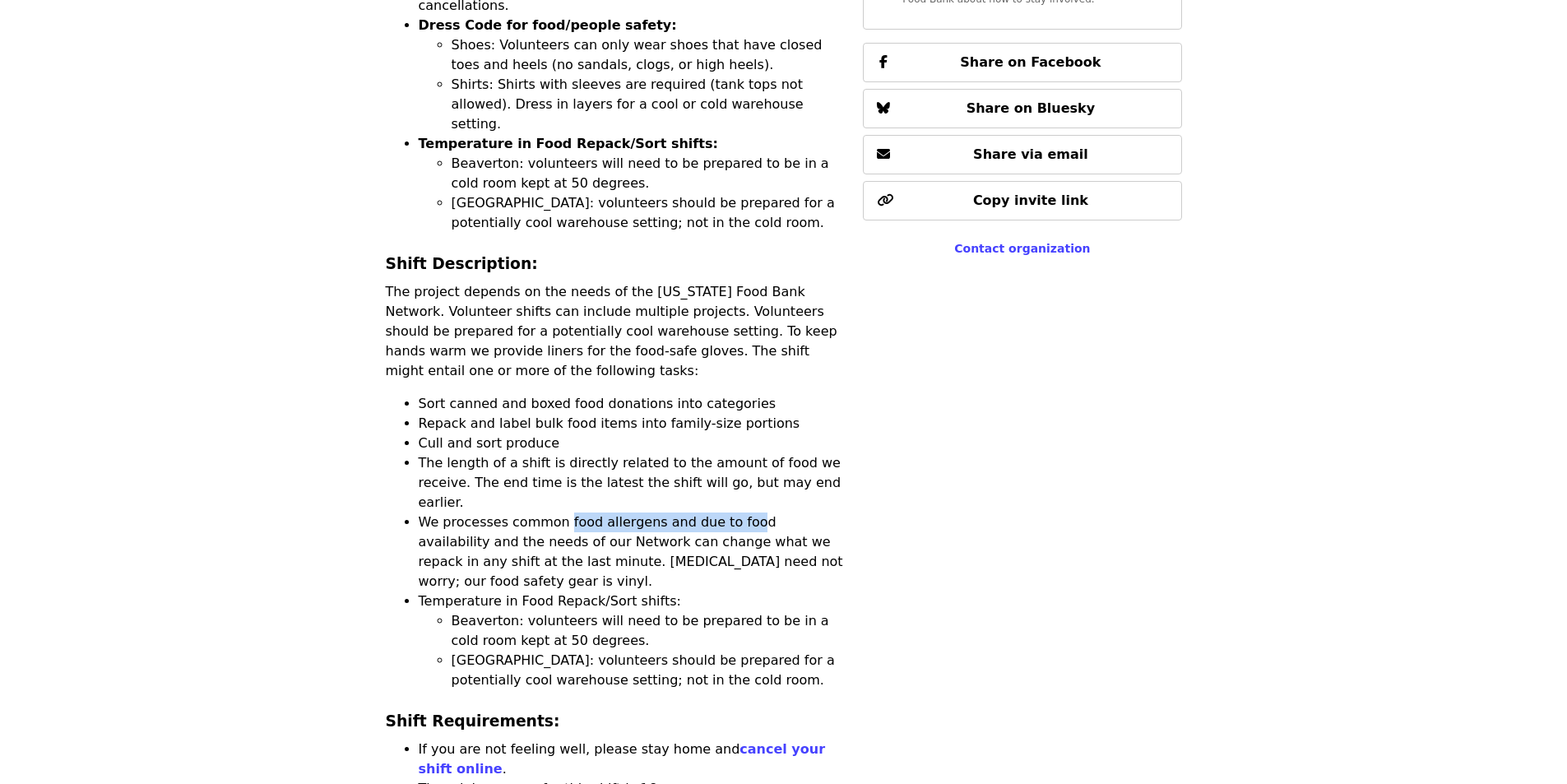
drag, startPoint x: 570, startPoint y: 382, endPoint x: 721, endPoint y: 376, distance: 151.1
click at [728, 512] on li "We processes common food allergens and due to food availability and the needs o…" at bounding box center [632, 551] width 426 height 79
drag, startPoint x: 411, startPoint y: 392, endPoint x: 650, endPoint y: 393, distance: 239.0
click at [650, 393] on ul "Sort canned and boxed food donations into categories Repack and label bulk food…" at bounding box center [614, 541] width 458 height 296
drag, startPoint x: 499, startPoint y: 414, endPoint x: 579, endPoint y: 427, distance: 81.0
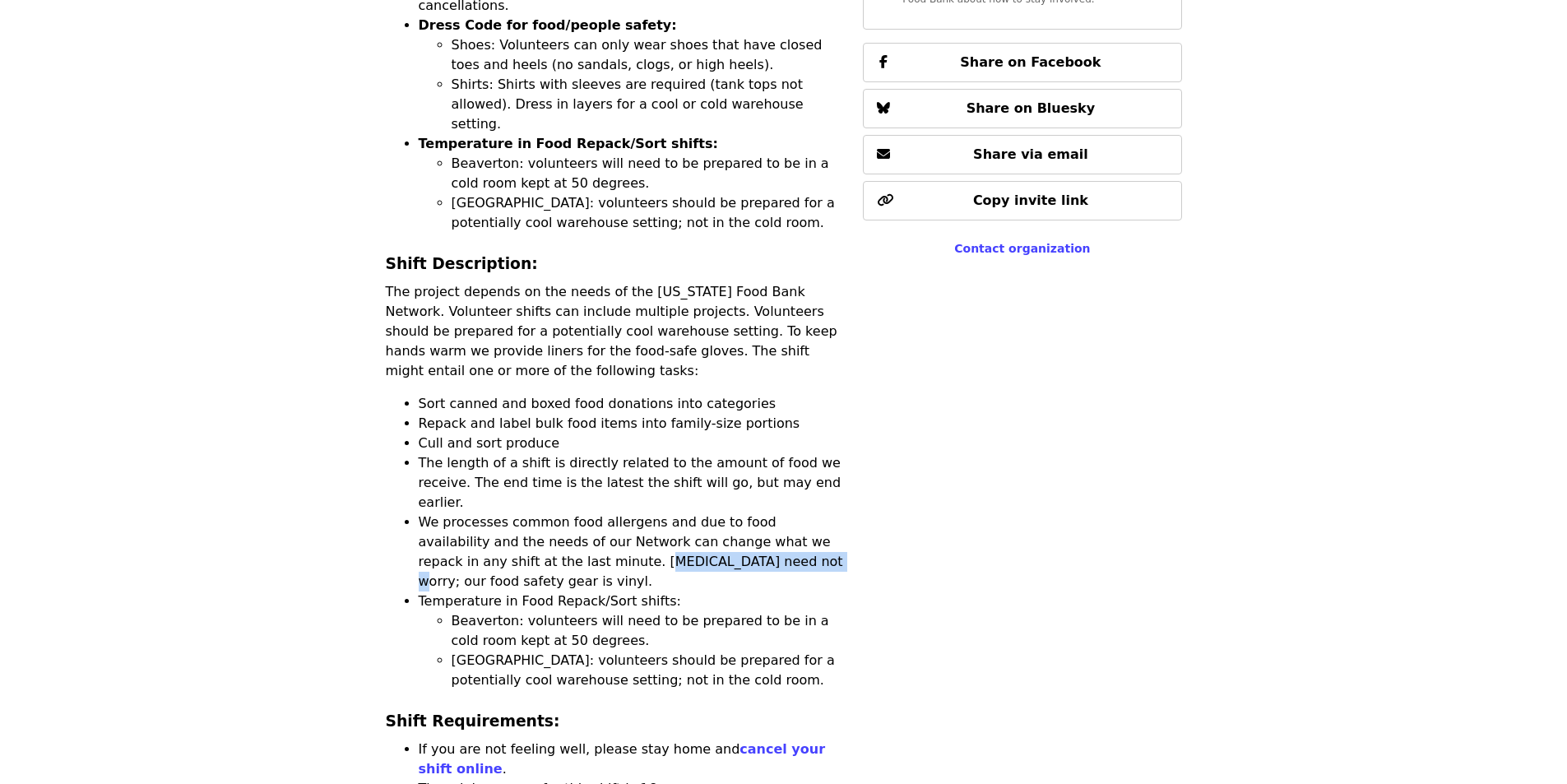
click at [639, 512] on li "We processes common food allergens and due to food availability and the needs o…" at bounding box center [632, 551] width 426 height 79
drag, startPoint x: 526, startPoint y: 437, endPoint x: 580, endPoint y: 437, distance: 54.0
click at [582, 591] on li "Temperature in Food Repack/Sort shifts: [GEOGRAPHIC_DATA]: volunteers will need…" at bounding box center [632, 640] width 426 height 99
drag, startPoint x: 506, startPoint y: 457, endPoint x: 701, endPoint y: 460, distance: 195.0
click at [701, 611] on li "Beaverton: volunteers will need to be prepared to be in a cold room kept at 50 …" at bounding box center [648, 631] width 393 height 40
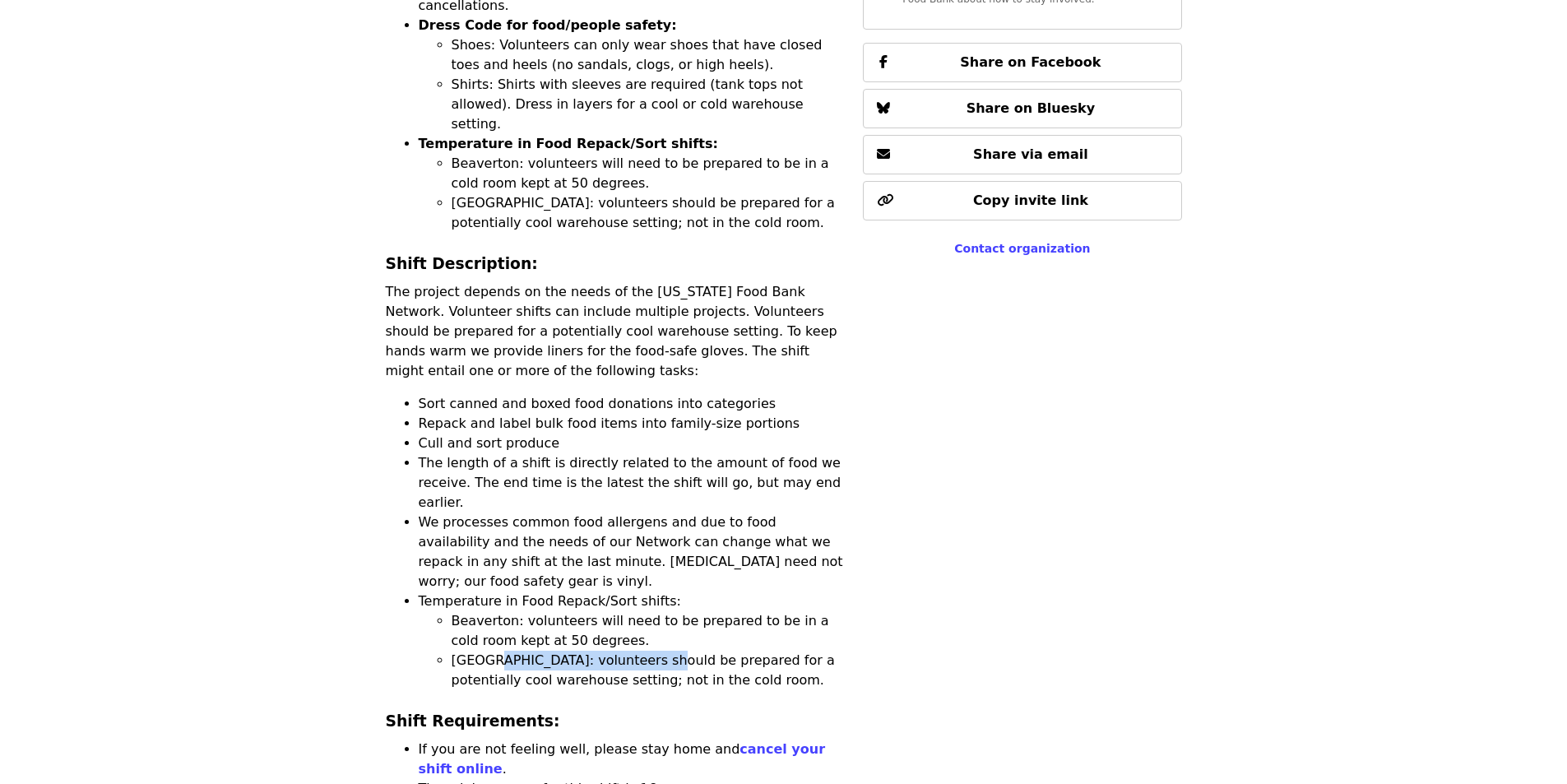
drag, startPoint x: 484, startPoint y: 501, endPoint x: 639, endPoint y: 505, distance: 155.1
click at [640, 650] on li "[GEOGRAPHIC_DATA]: volunteers should be prepared for a potentially cool warehou…" at bounding box center [648, 669] width 393 height 40
click at [638, 650] on li "[GEOGRAPHIC_DATA]: volunteers should be prepared for a potentially cool warehou…" at bounding box center [648, 669] width 393 height 40
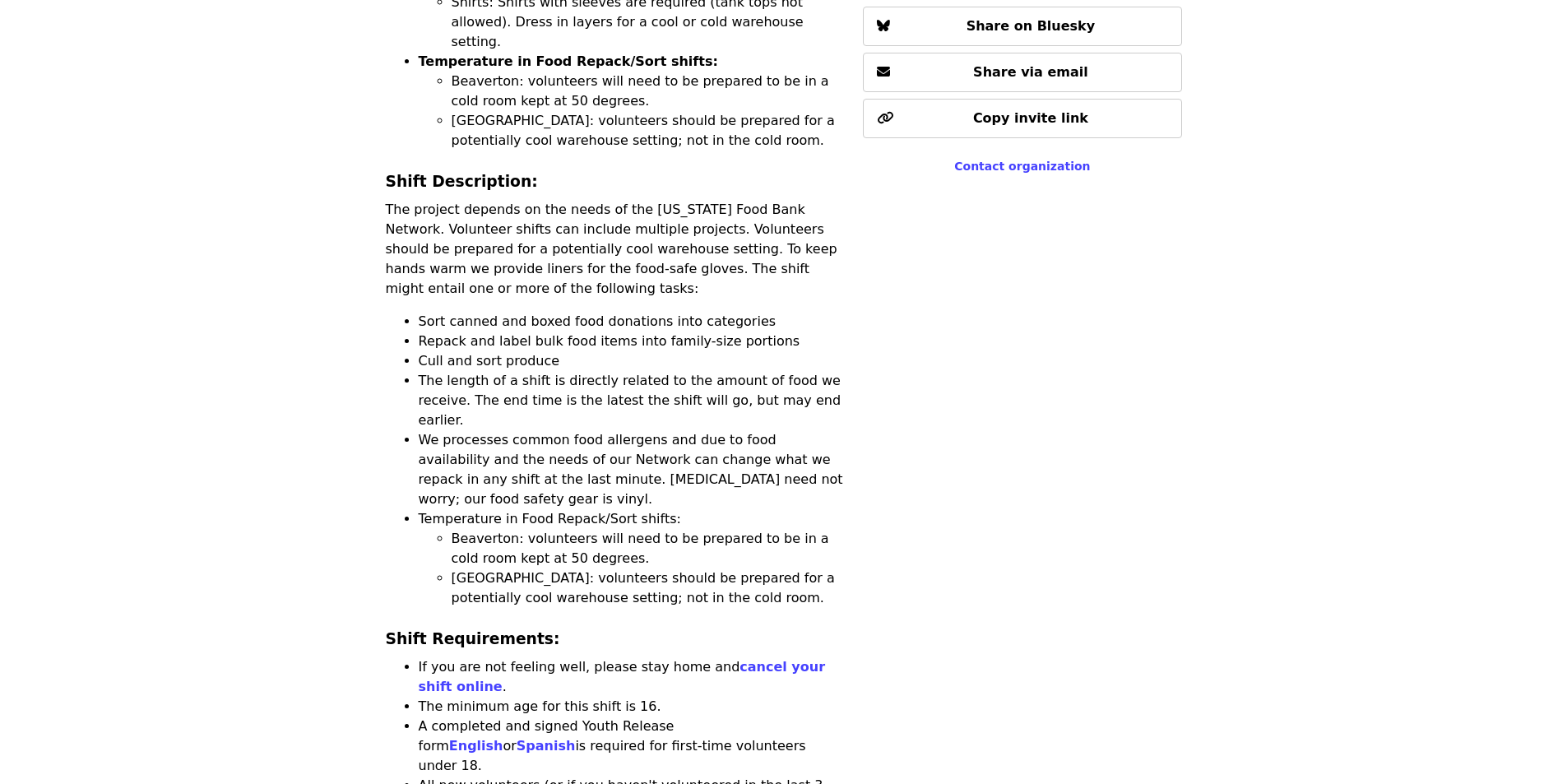
scroll to position [1562, 0]
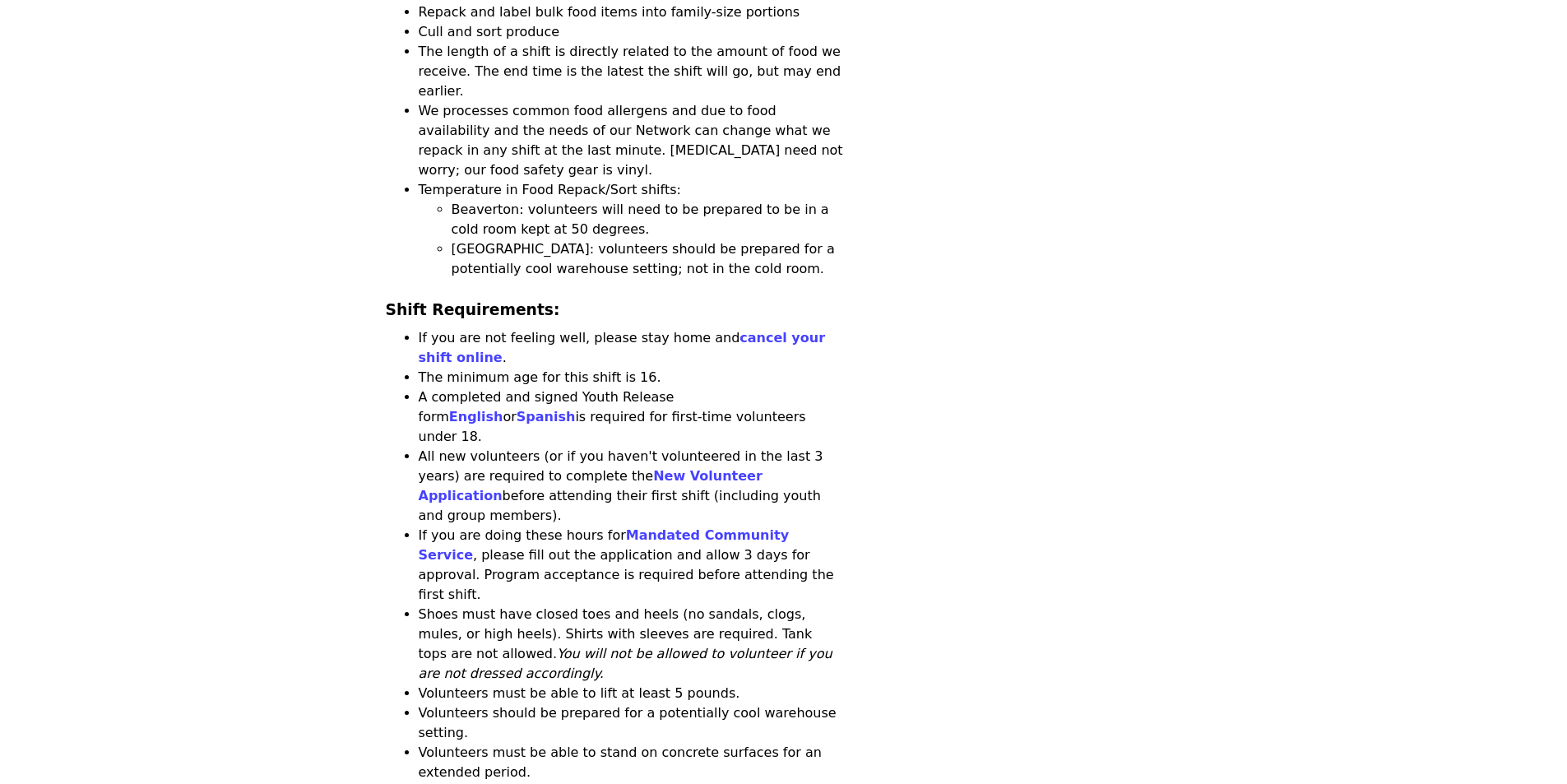
drag, startPoint x: 486, startPoint y: 189, endPoint x: 622, endPoint y: 197, distance: 136.2
click at [622, 367] on li "The minimum age for this shift is 16." at bounding box center [632, 377] width 426 height 19
drag, startPoint x: 463, startPoint y: 216, endPoint x: 645, endPoint y: 211, distance: 182.1
click at [645, 388] on li "A completed and signed Youth Release form English or Spanish is required for fi…" at bounding box center [632, 417] width 426 height 59
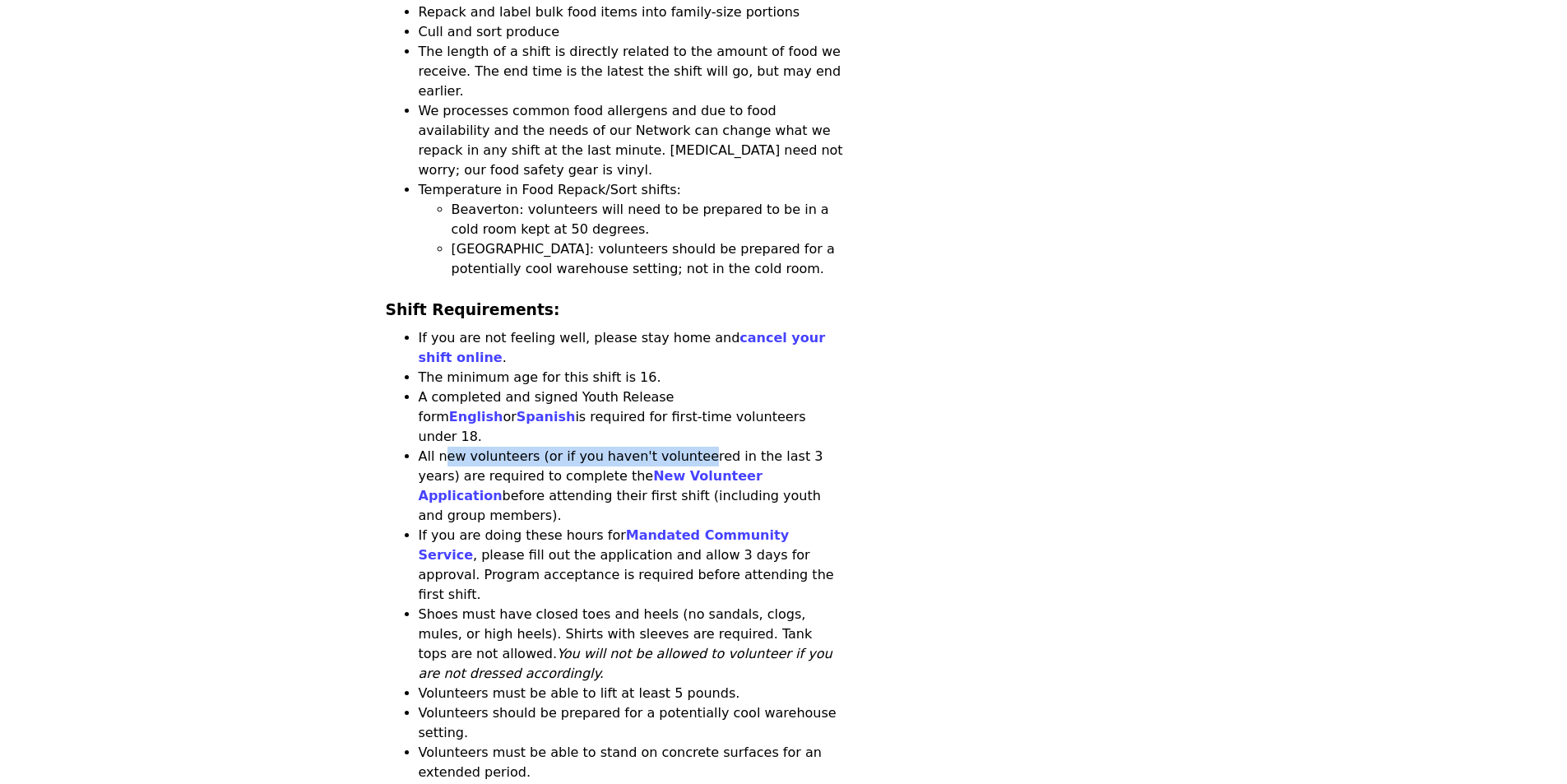
drag, startPoint x: 443, startPoint y: 251, endPoint x: 679, endPoint y: 257, distance: 236.1
click at [679, 447] on li "All new volunteers (or if you haven't volunteered in the last 3 years) are requ…" at bounding box center [632, 486] width 426 height 79
drag, startPoint x: 501, startPoint y: 267, endPoint x: 510, endPoint y: 266, distance: 9.1
click at [508, 447] on li "All new volunteers (or if you haven't volunteered in the last 3 years) are requ…" at bounding box center [632, 486] width 426 height 79
drag, startPoint x: 458, startPoint y: 289, endPoint x: 657, endPoint y: 291, distance: 199.0
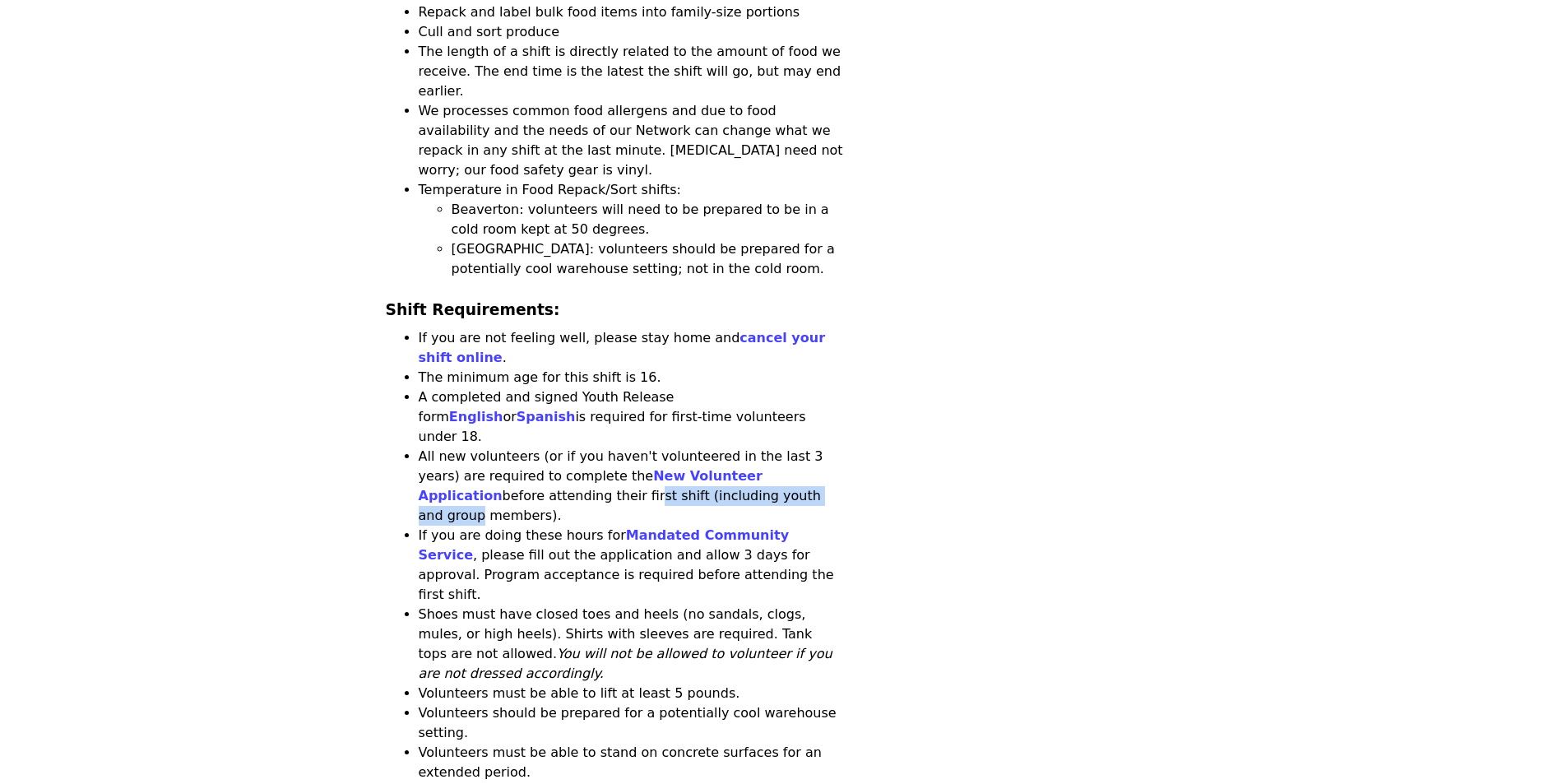
click at [657, 447] on li "All new volunteers (or if you haven't volunteered in the last 3 years) are requ…" at bounding box center [632, 486] width 426 height 79
drag, startPoint x: 458, startPoint y: 310, endPoint x: 575, endPoint y: 305, distance: 117.1
click at [575, 526] on li "If you are doing these hours for Mandated Community Service , please fill out t…" at bounding box center [632, 564] width 426 height 79
drag, startPoint x: 450, startPoint y: 365, endPoint x: 623, endPoint y: 367, distance: 173.0
click at [625, 604] on li "Shoes must have closed toes and heels (no sandals, clogs, mules, or high heels)…" at bounding box center [632, 643] width 426 height 79
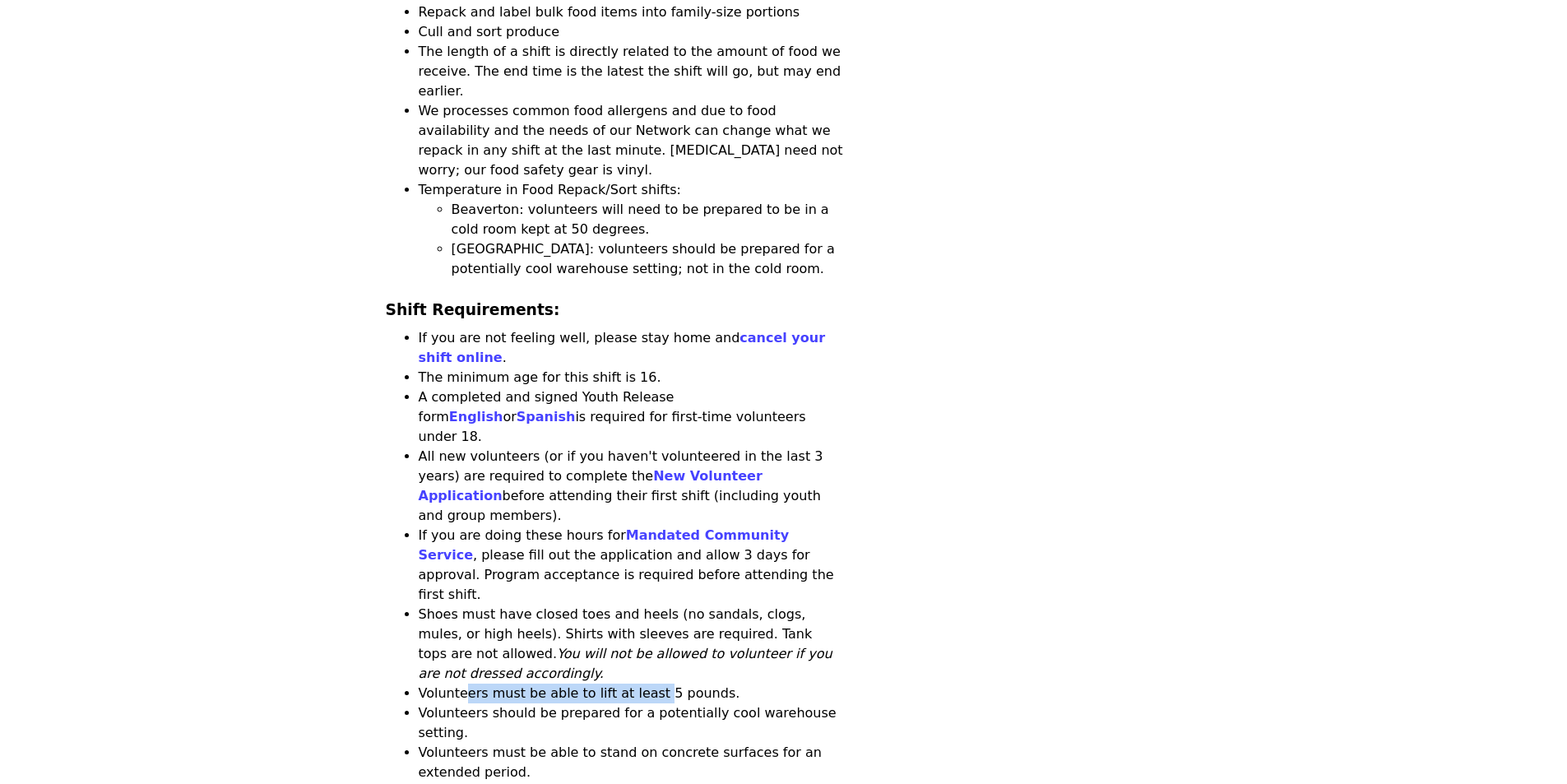
drag, startPoint x: 477, startPoint y: 433, endPoint x: 574, endPoint y: 442, distance: 97.4
click at [645, 683] on li "Volunteers must be able to lift at least 5 pounds." at bounding box center [632, 693] width 426 height 19
drag, startPoint x: 473, startPoint y: 447, endPoint x: 537, endPoint y: 458, distance: 64.9
click at [730, 703] on li "Volunteers should be prepared for a potentially cool warehouse setting." at bounding box center [632, 723] width 426 height 40
drag, startPoint x: 570, startPoint y: 475, endPoint x: 666, endPoint y: 476, distance: 96.0
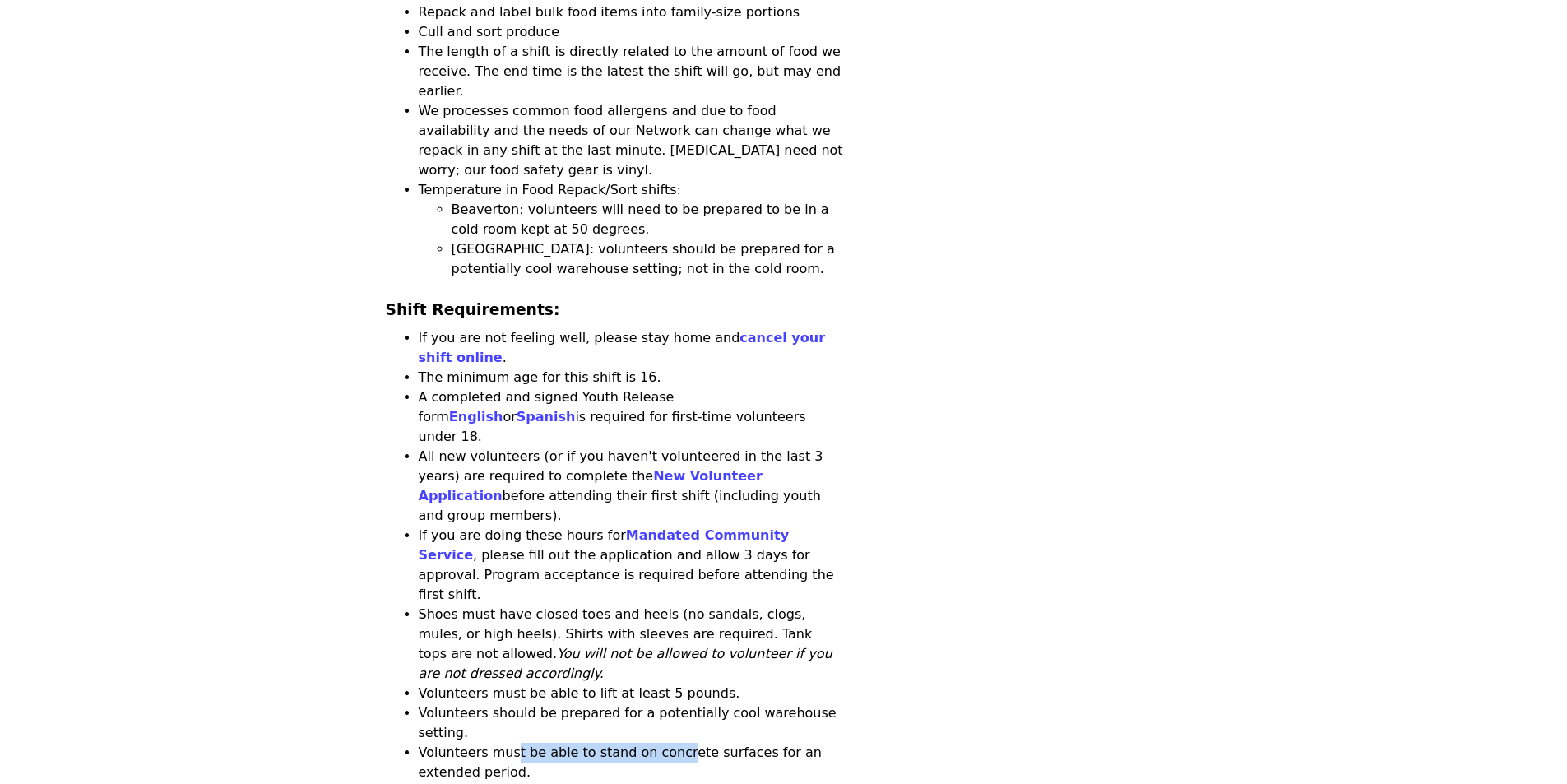
click at [666, 742] on li "Volunteers must be able to stand on concrete surfaces for an extended period." at bounding box center [632, 762] width 426 height 40
click at [715, 742] on li "Volunteers must be able to stand on concrete surfaces for an extended period." at bounding box center [632, 762] width 426 height 40
drag, startPoint x: 441, startPoint y: 491, endPoint x: 484, endPoint y: 493, distance: 43.0
click at [484, 742] on li "Volunteers must be able to stand on concrete surfaces for an extended period." at bounding box center [632, 762] width 426 height 40
drag, startPoint x: 488, startPoint y: 505, endPoint x: 599, endPoint y: 507, distance: 111.0
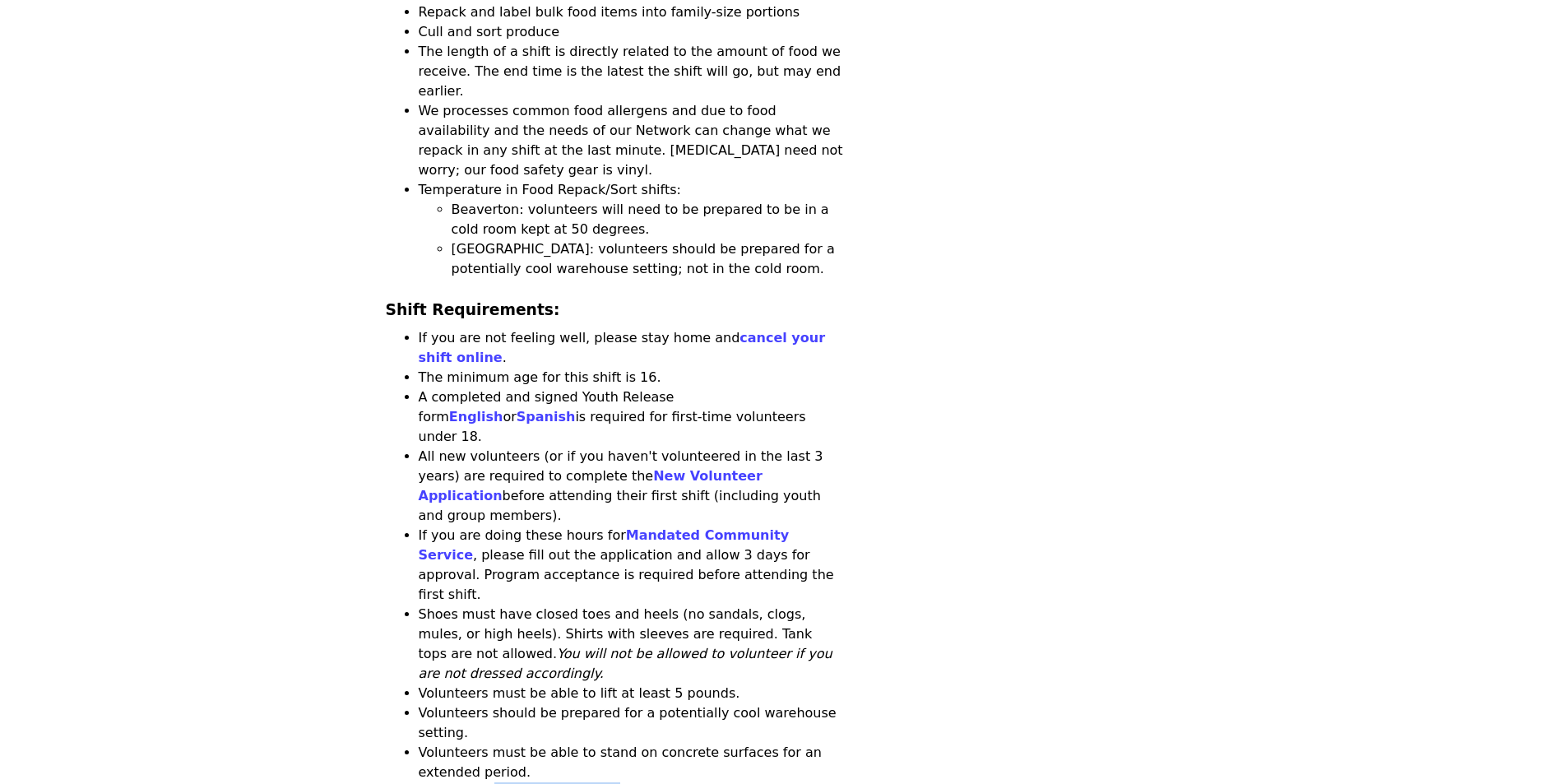
drag, startPoint x: 494, startPoint y: 522, endPoint x: 550, endPoint y: 523, distance: 56.0
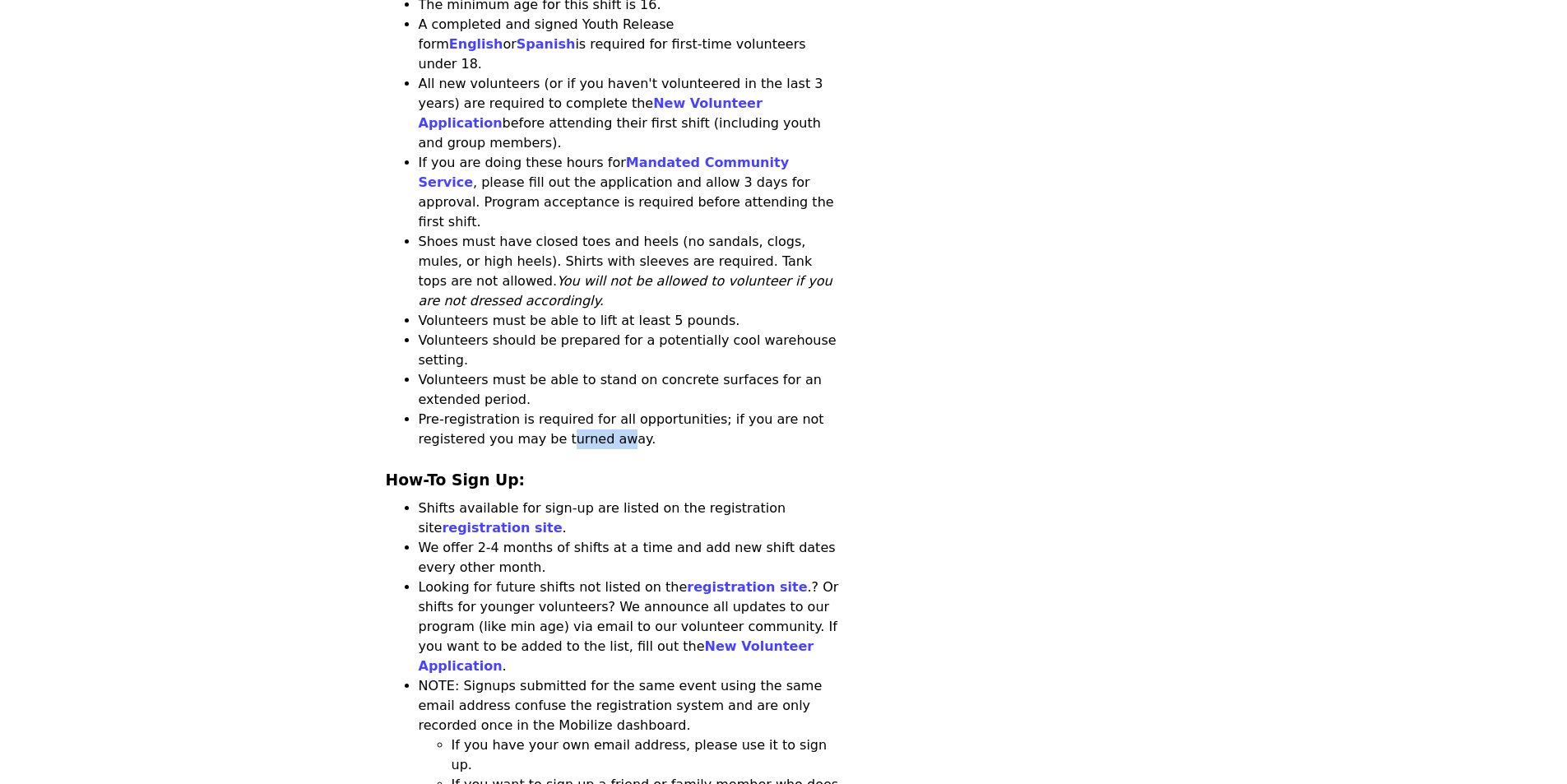
scroll to position [1973, 0]
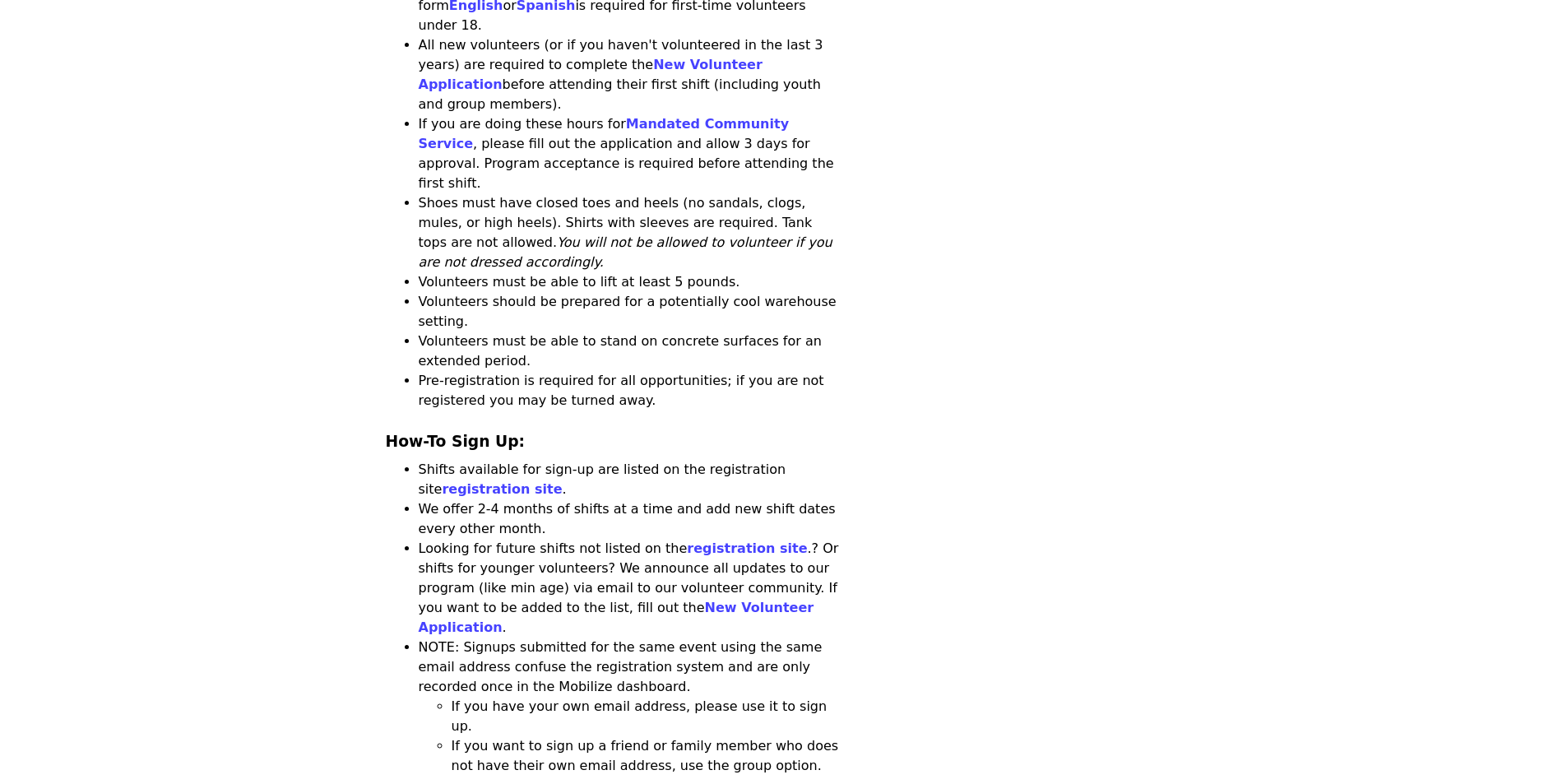
drag
click at [658, 460] on li "Shifts available for sign-up are listed on the registration site registration s…" at bounding box center [632, 479] width 426 height 40
click at [693, 460] on li "Shifts available for sign-up are listed on the registration site registration s…" at bounding box center [632, 479] width 426 height 40
click at [668, 499] on li "We offer 2-4 months of shifts at a time and add new shift dates every other mon…" at bounding box center [632, 519] width 426 height 40
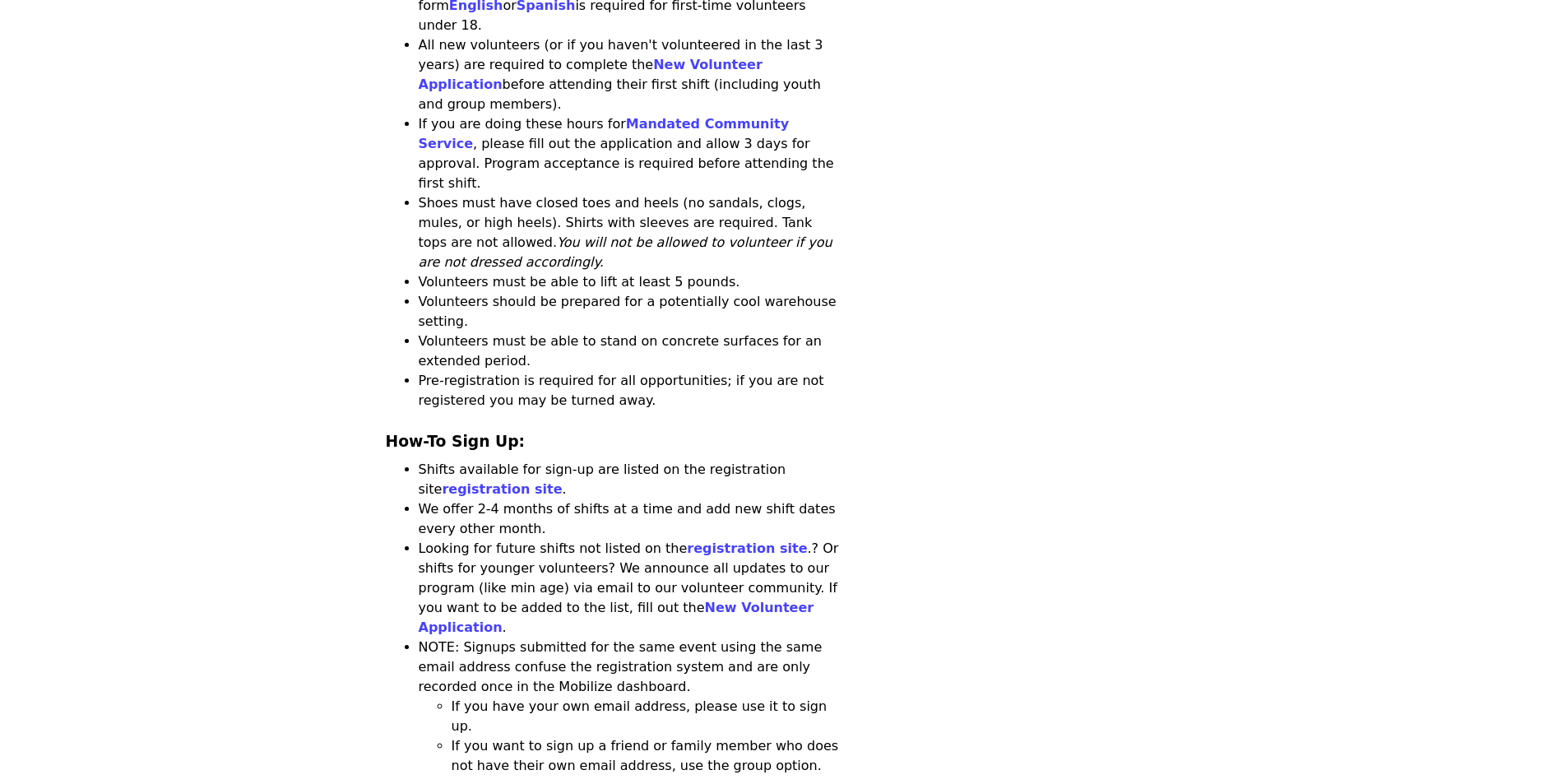
click at [686, 499] on li "We offer 2-4 months of shifts at a time and add new shift dates every other mon…" at bounding box center [632, 519] width 426 height 40
click at [597, 538] on li "Looking for future shifts not listed on the registration site .? Or shifts for …" at bounding box center [632, 588] width 426 height 99
click at [609, 538] on li "Looking for future shifts not listed on the registration site .? Or shifts for …" at bounding box center [632, 588] width 426 height 99
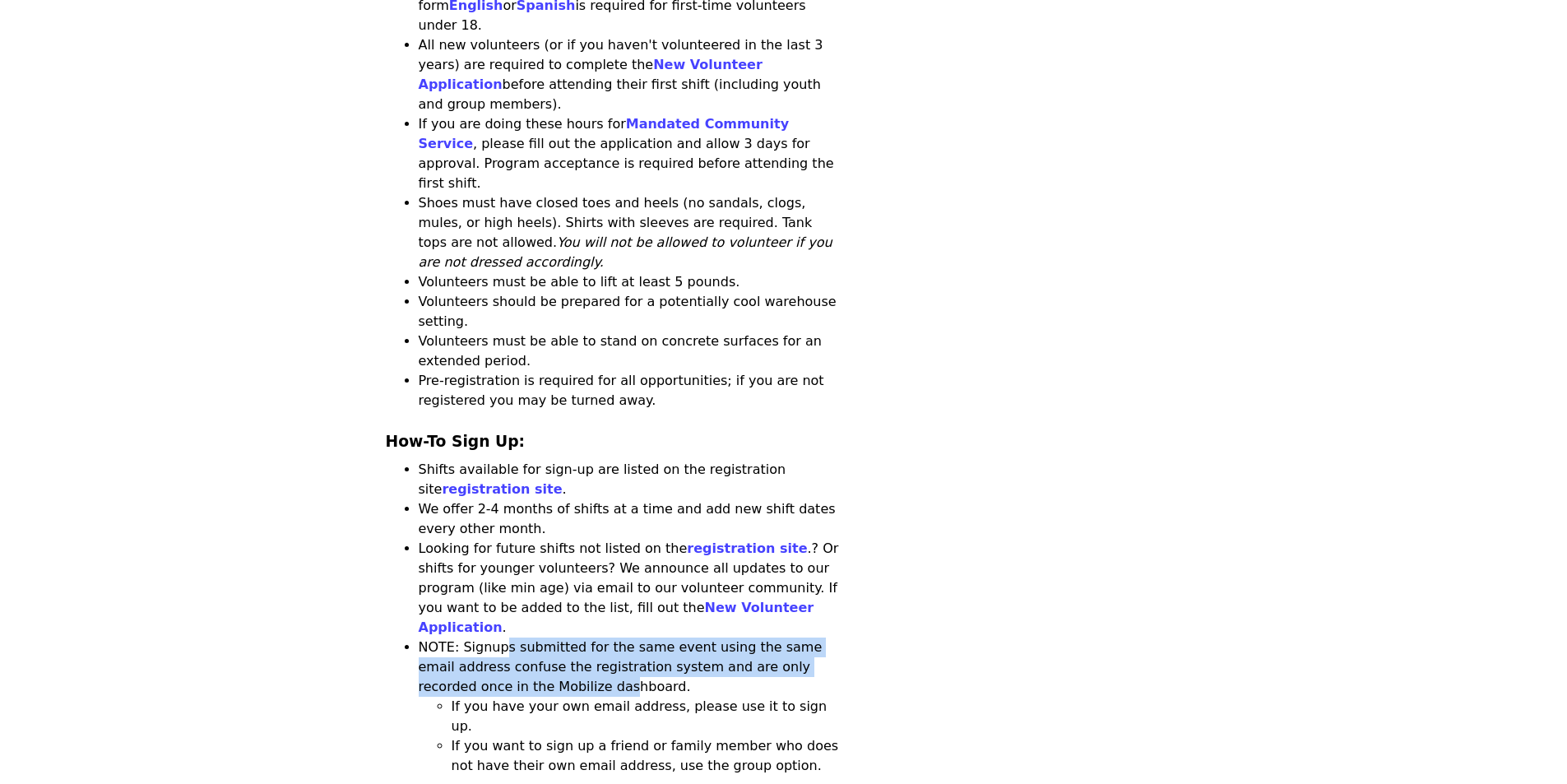
click at [517, 637] on li "NOTE: Signups submitted for the same event using the same email address confuse…" at bounding box center [632, 706] width 426 height 138
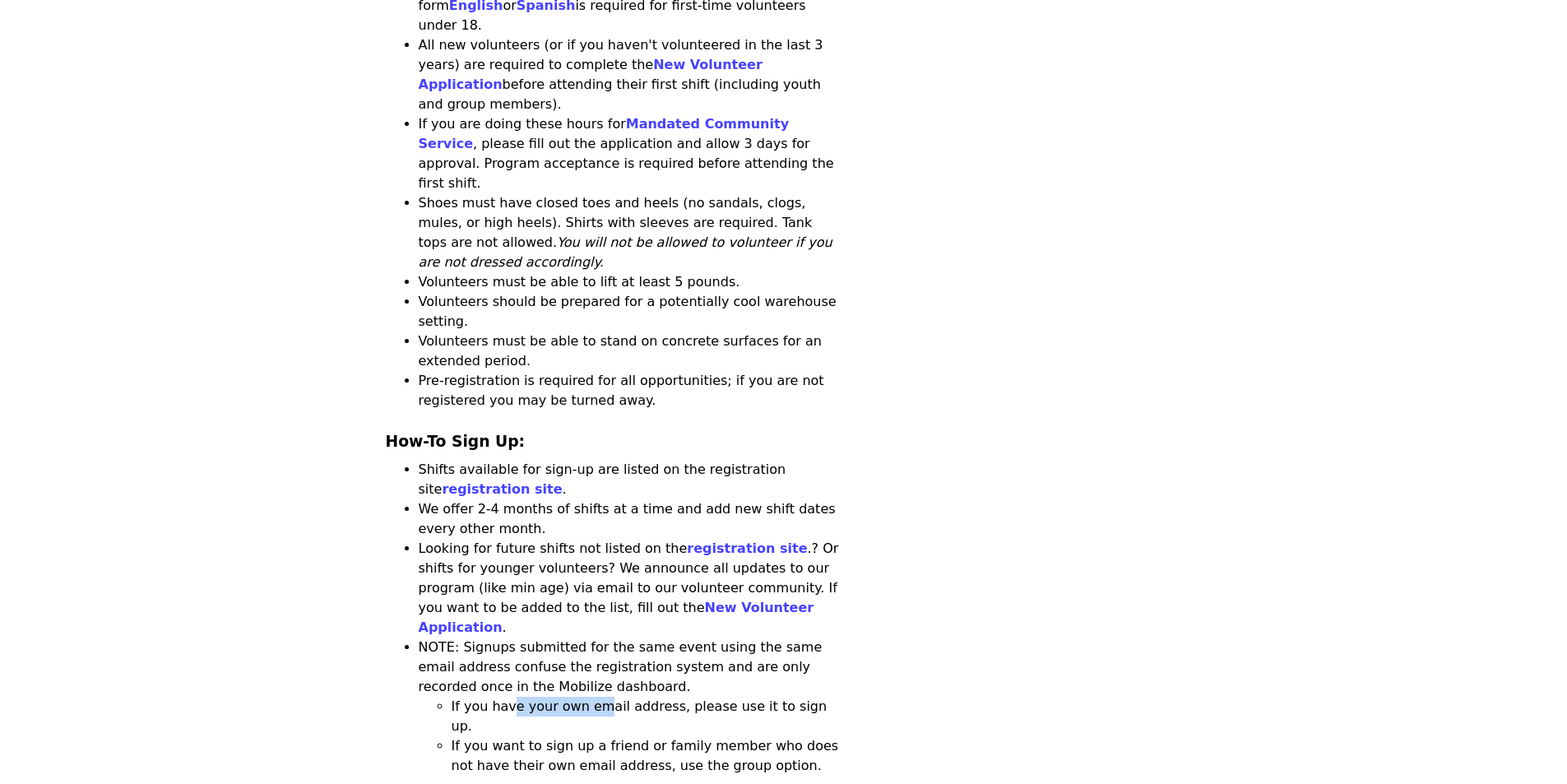
click at [608, 697] on li "If you have your own email address, please use it to sign up." at bounding box center [648, 716] width 393 height 40
click at [582, 735] on li "If you want to sign up a friend or family member who does not have their own em…" at bounding box center [648, 755] width 393 height 40
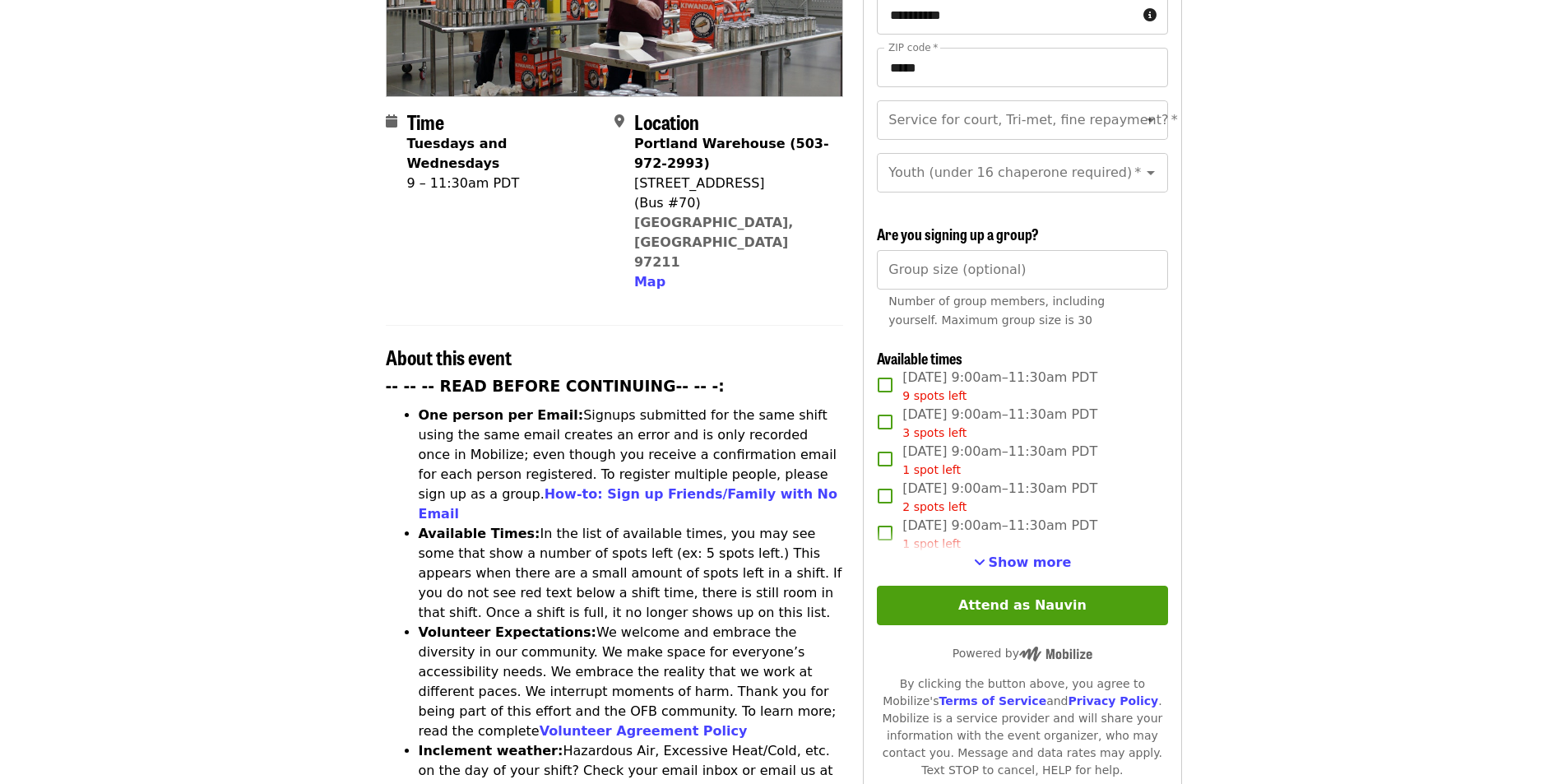
scroll to position [329, 0]
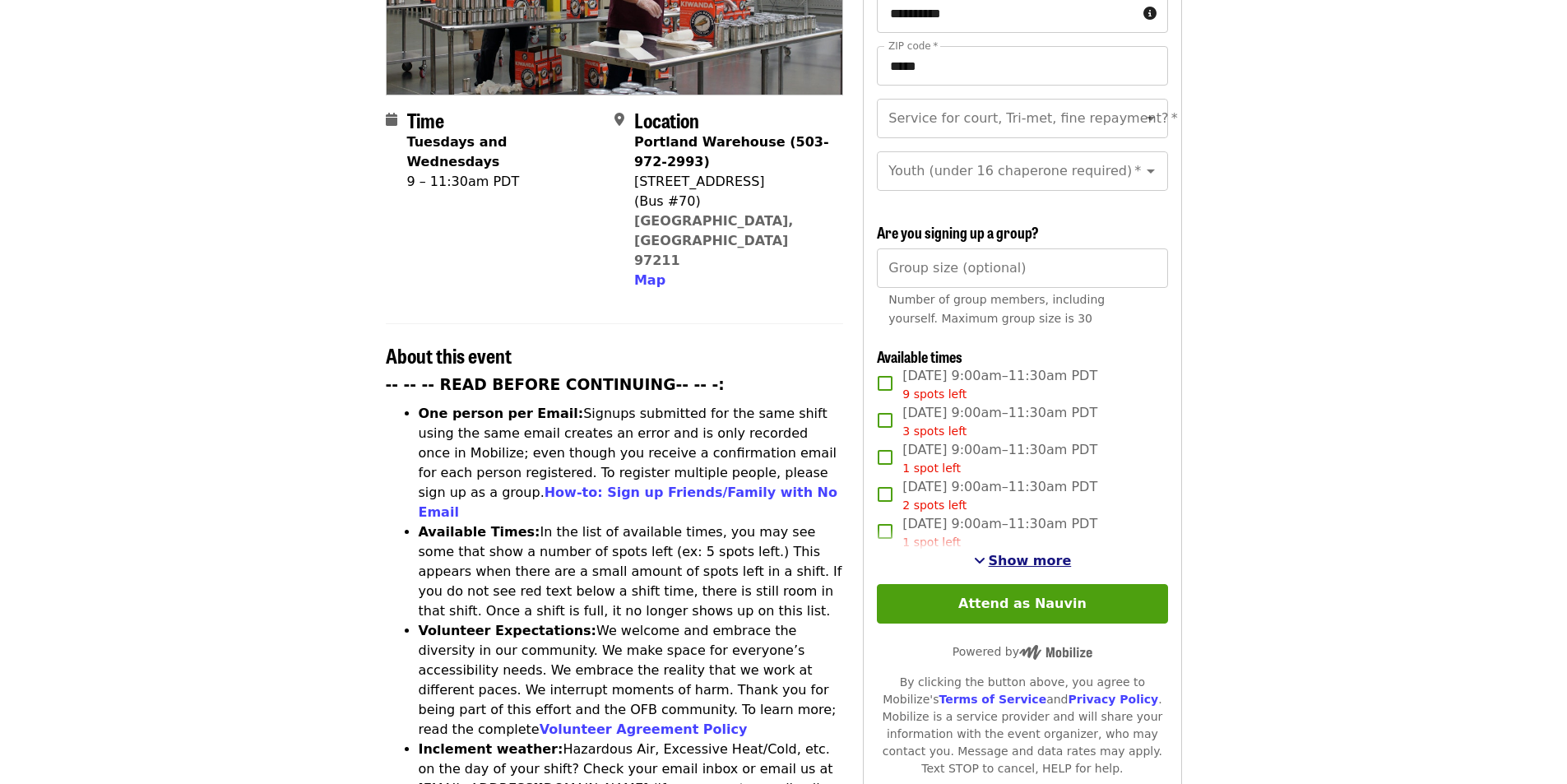
click at [1001, 557] on span "Show more" at bounding box center [1029, 561] width 83 height 16
